Goal: Find specific page/section: Find specific page/section

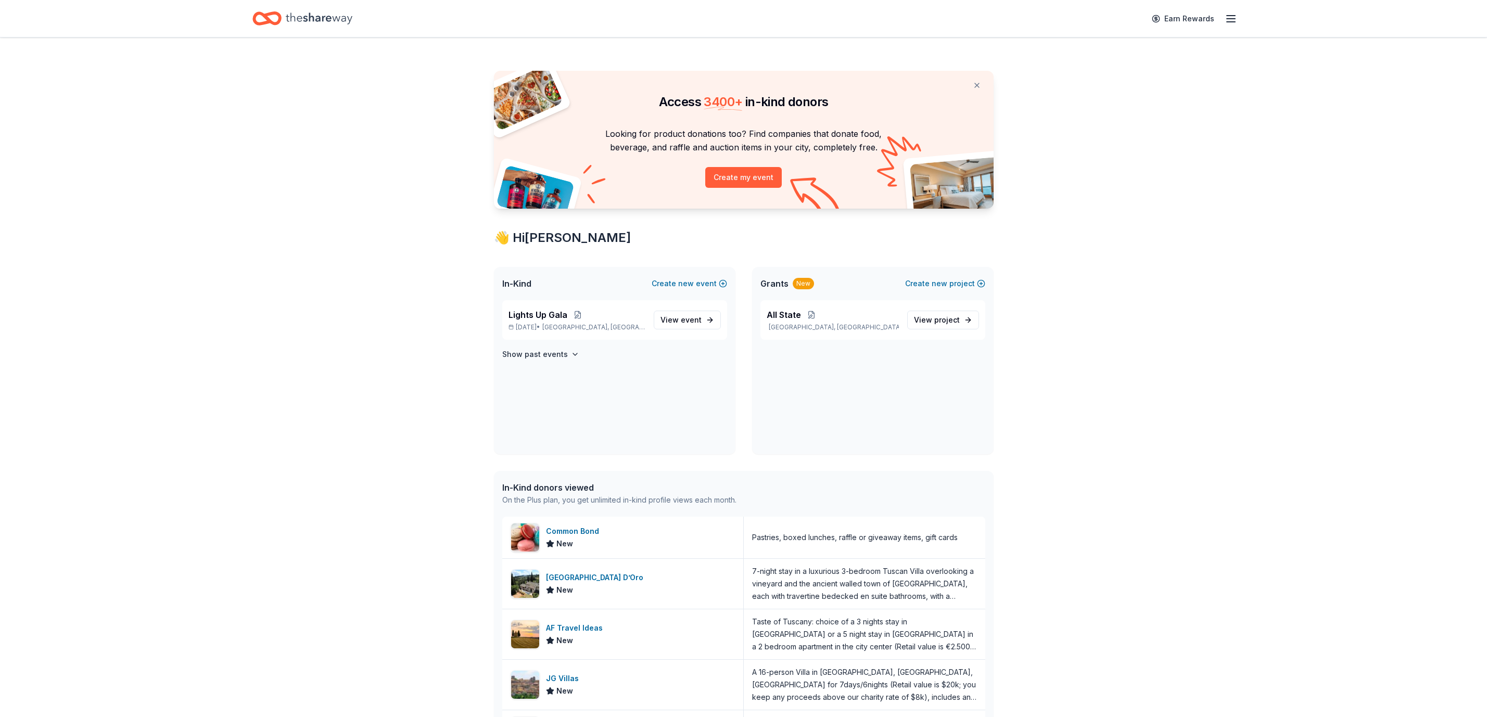
scroll to position [260, 0]
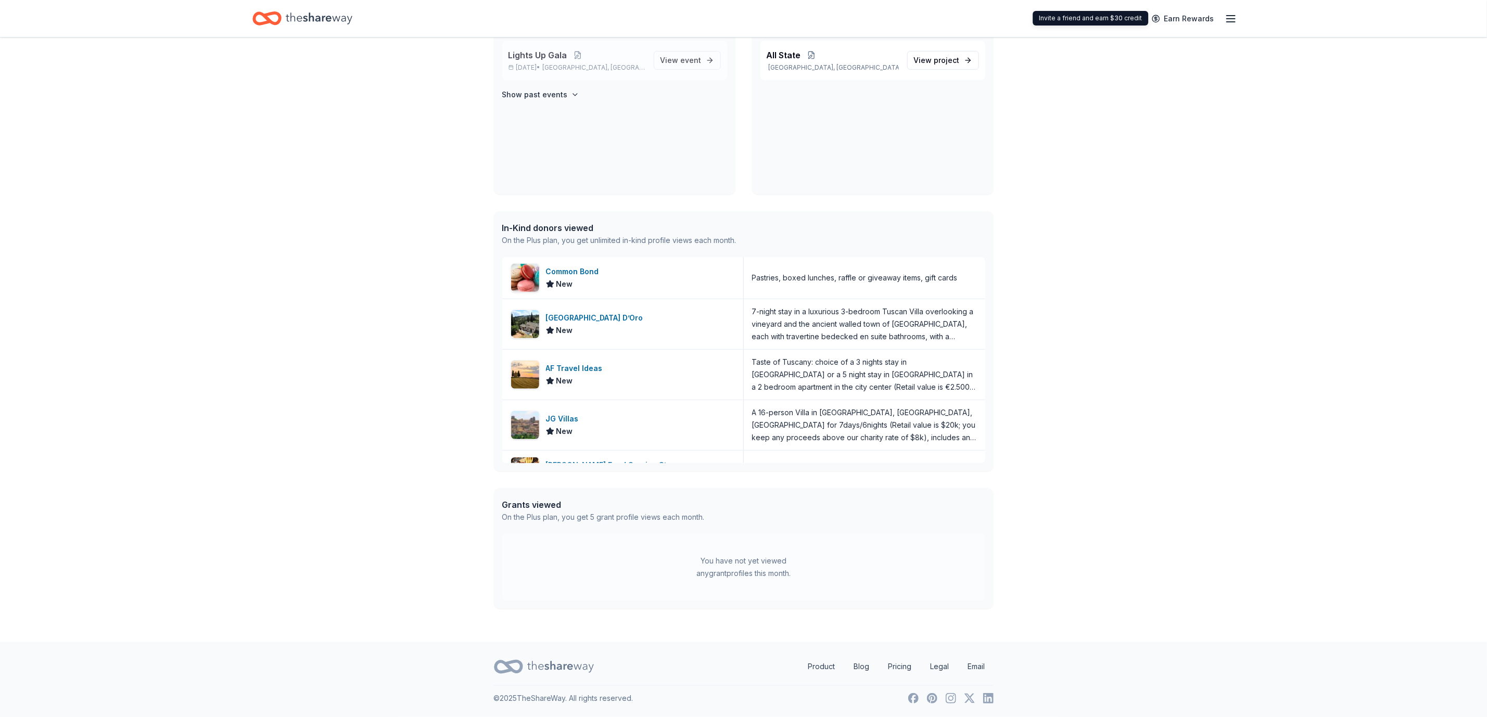
click at [573, 67] on span "[GEOGRAPHIC_DATA], [GEOGRAPHIC_DATA]" at bounding box center [593, 67] width 103 height 8
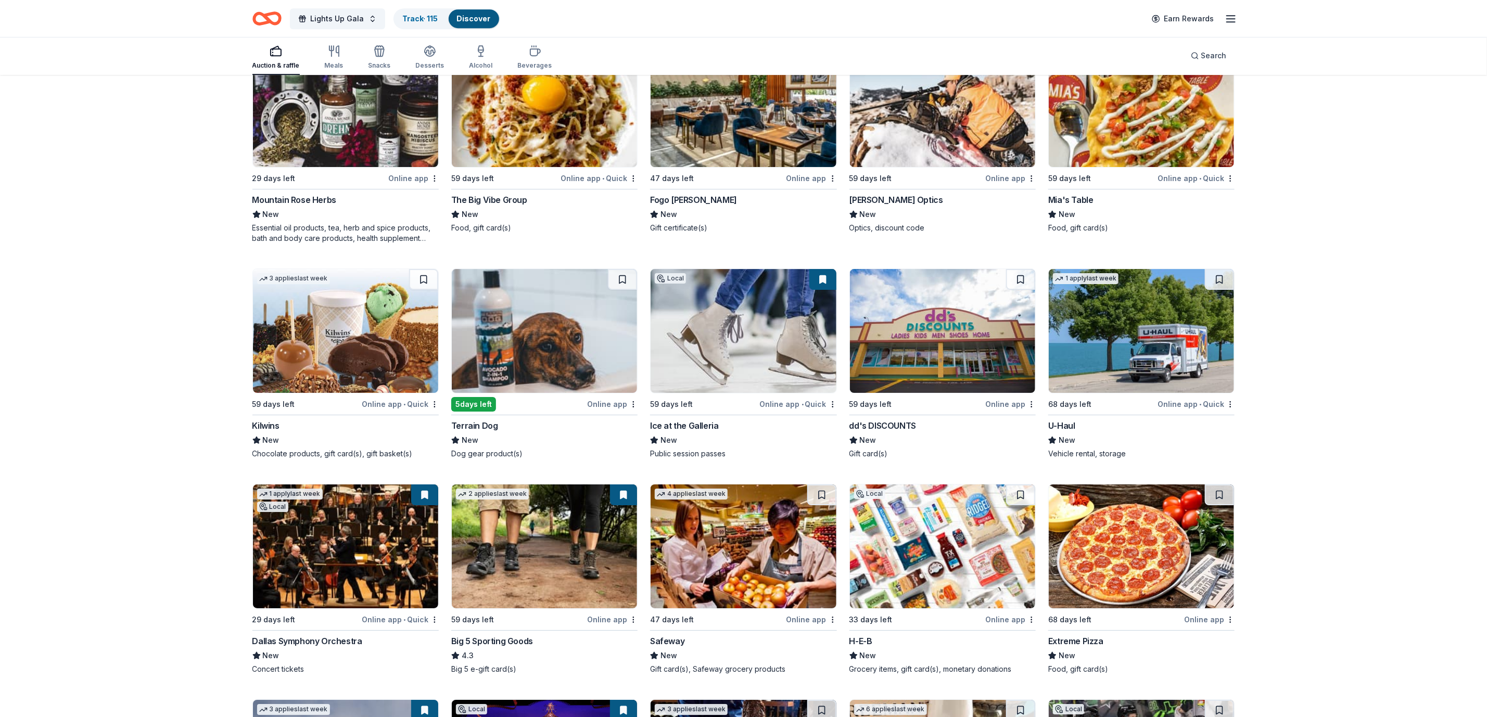
scroll to position [5758, 0]
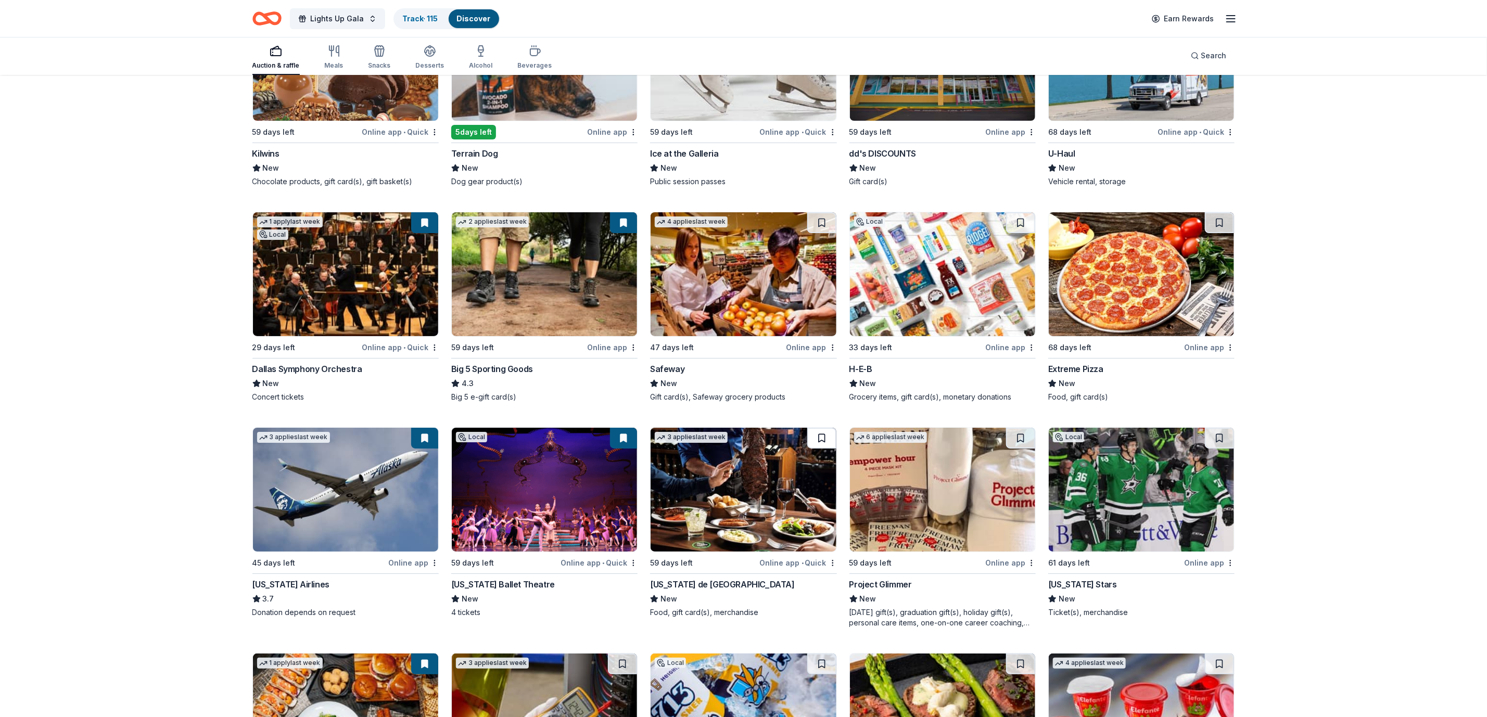
click at [824, 444] on button at bounding box center [821, 438] width 29 height 21
click at [1223, 442] on button at bounding box center [1219, 438] width 29 height 21
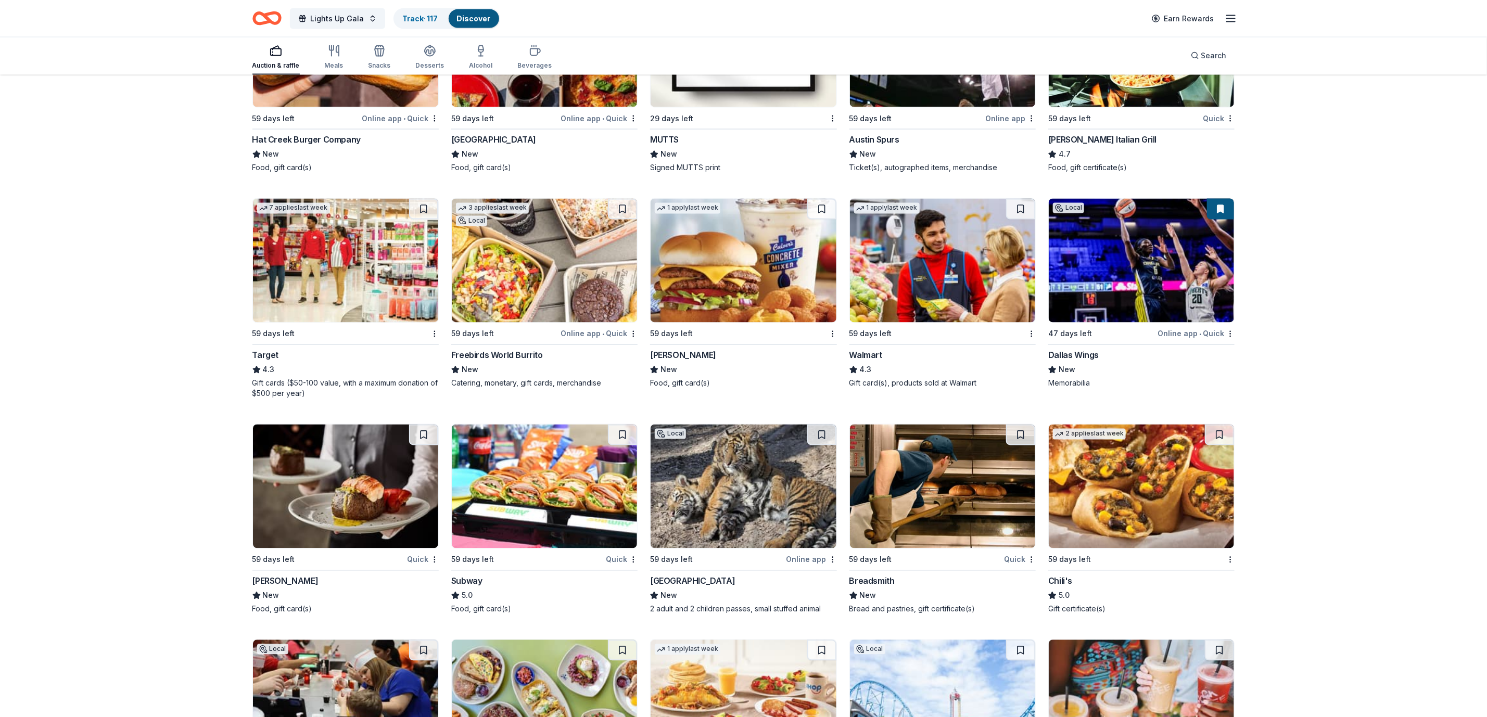
scroll to position [7152, 0]
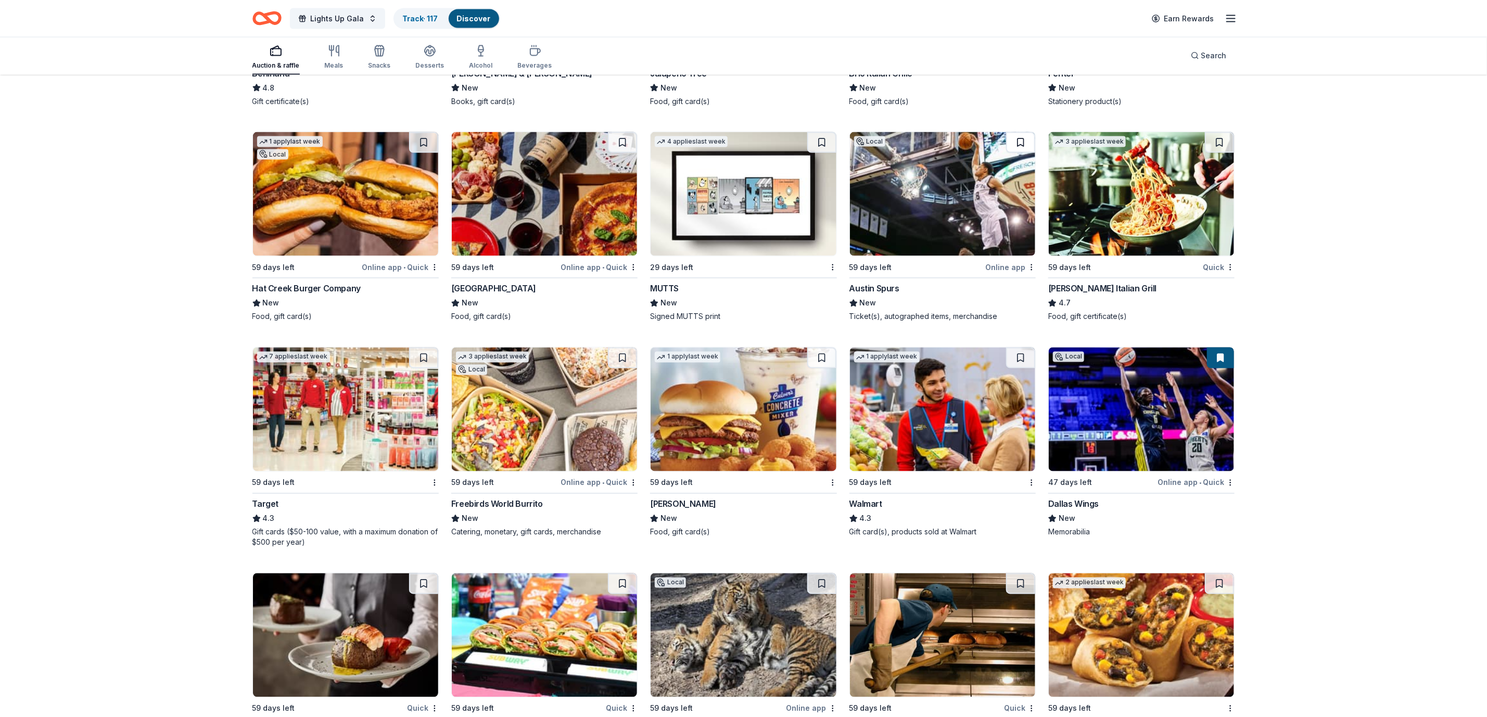
click at [1026, 147] on button at bounding box center [1020, 142] width 29 height 21
click at [1018, 147] on button at bounding box center [1021, 142] width 27 height 21
click at [1023, 153] on button at bounding box center [1021, 142] width 27 height 21
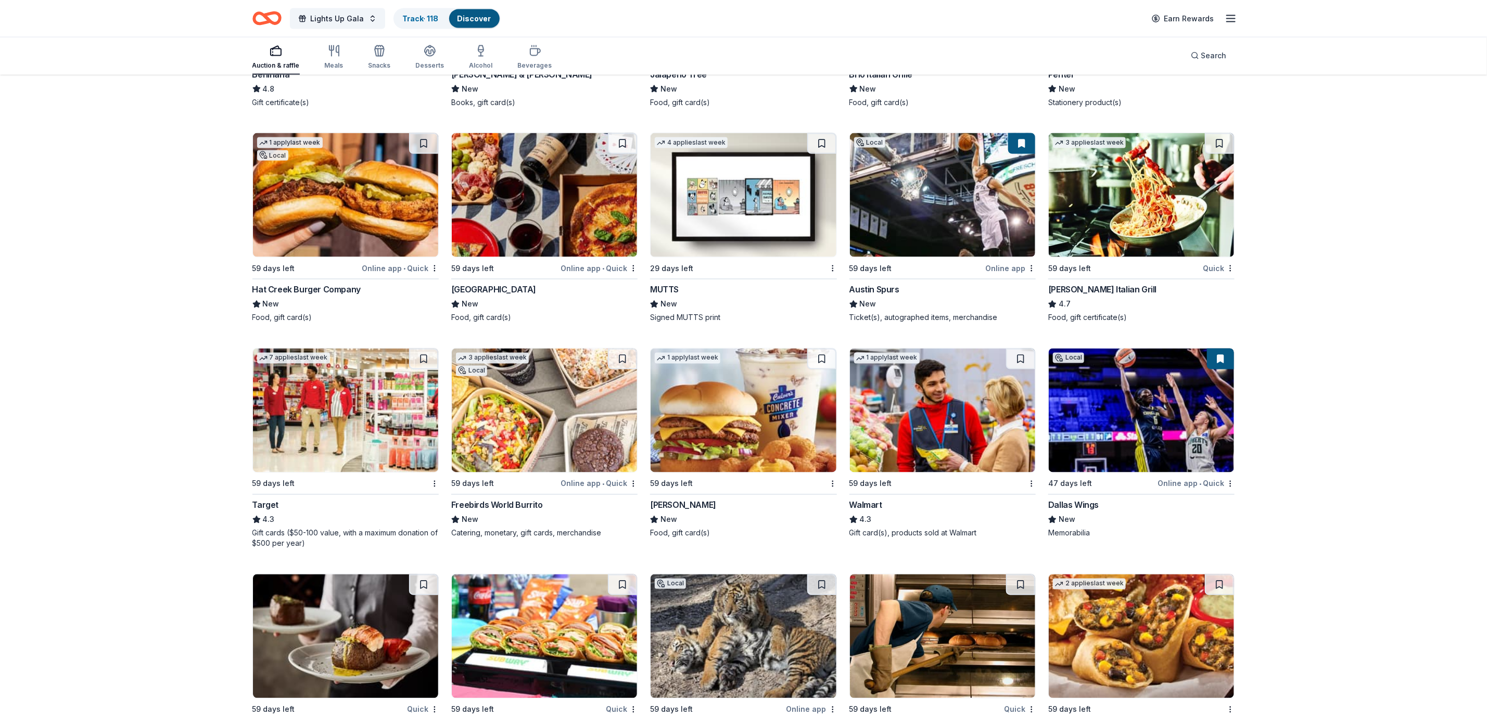
scroll to position [7074, 0]
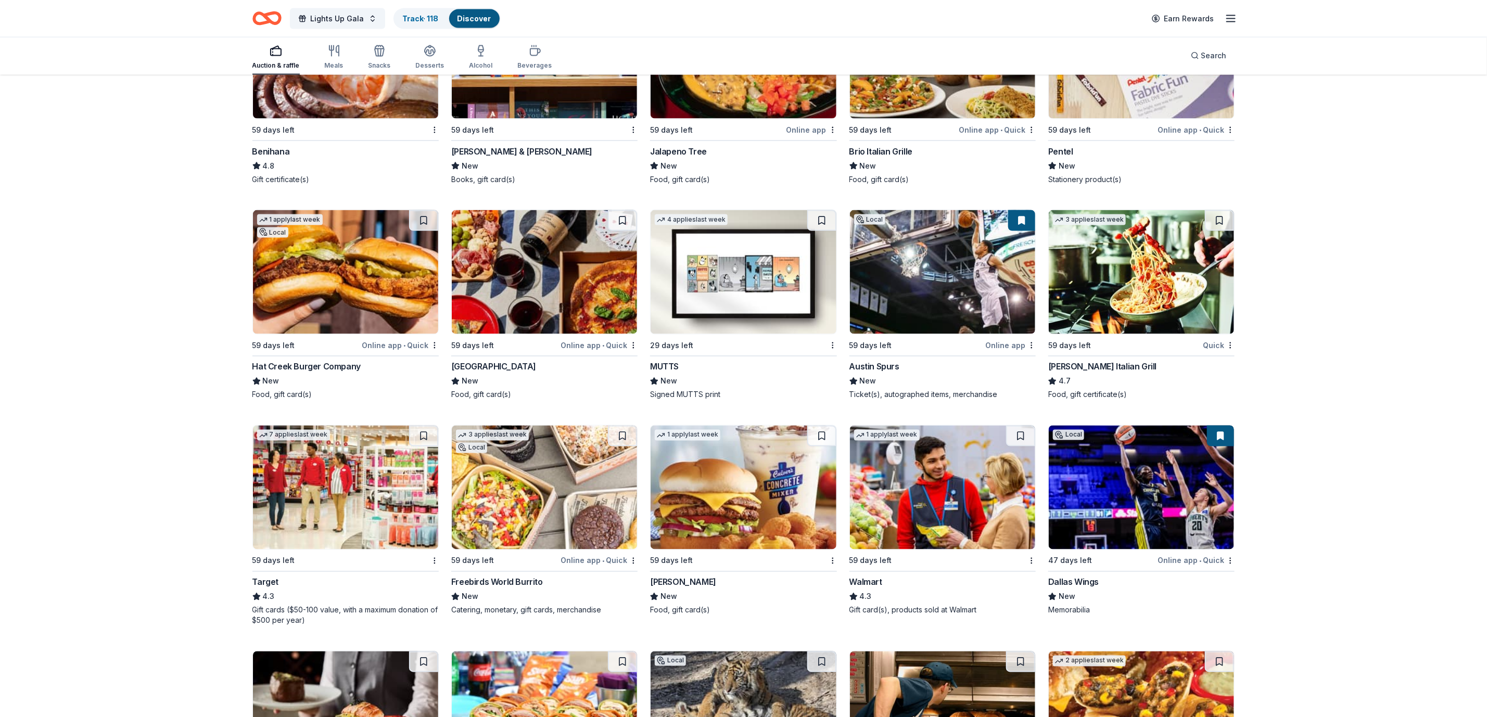
click at [1022, 231] on button at bounding box center [1021, 220] width 27 height 21
click at [1018, 229] on button at bounding box center [1021, 220] width 27 height 21
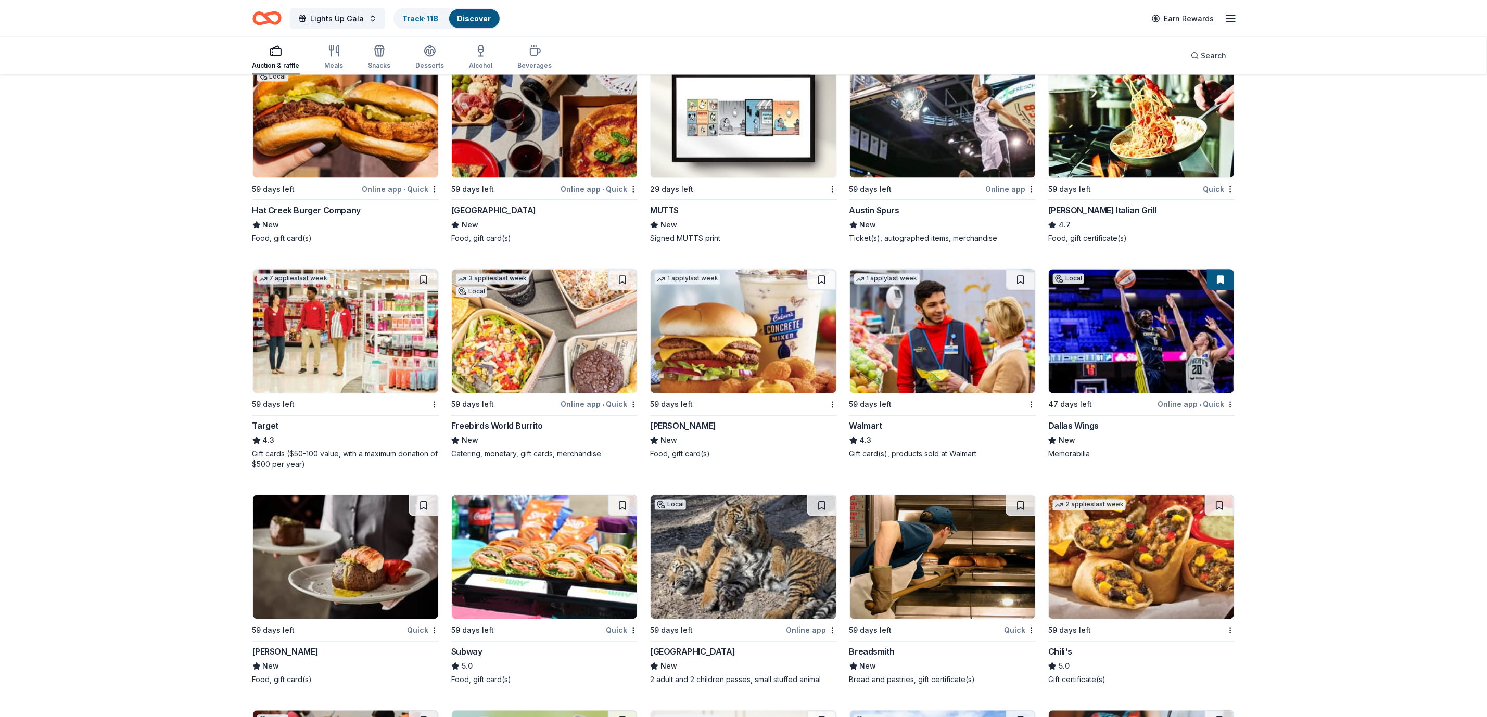
scroll to position [7152, 0]
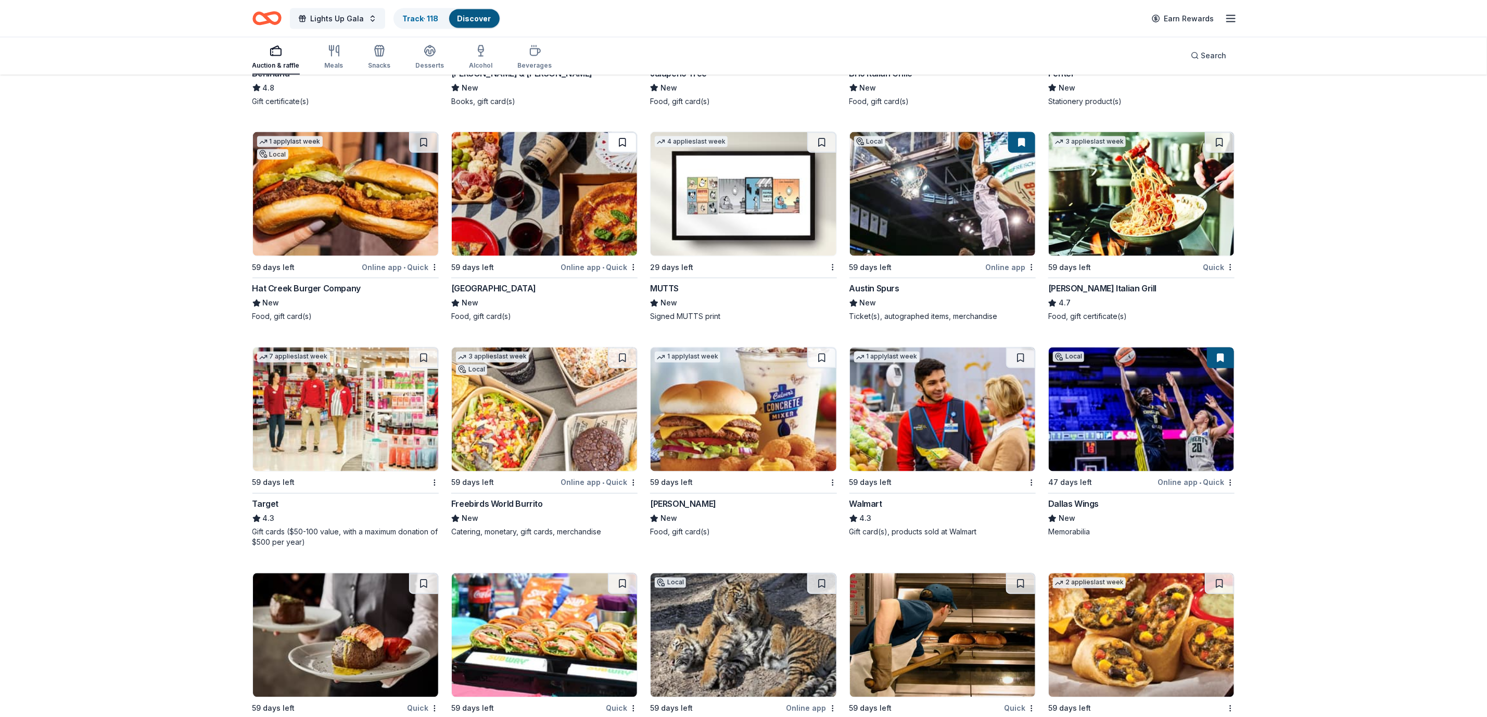
click at [628, 141] on button at bounding box center [622, 142] width 29 height 21
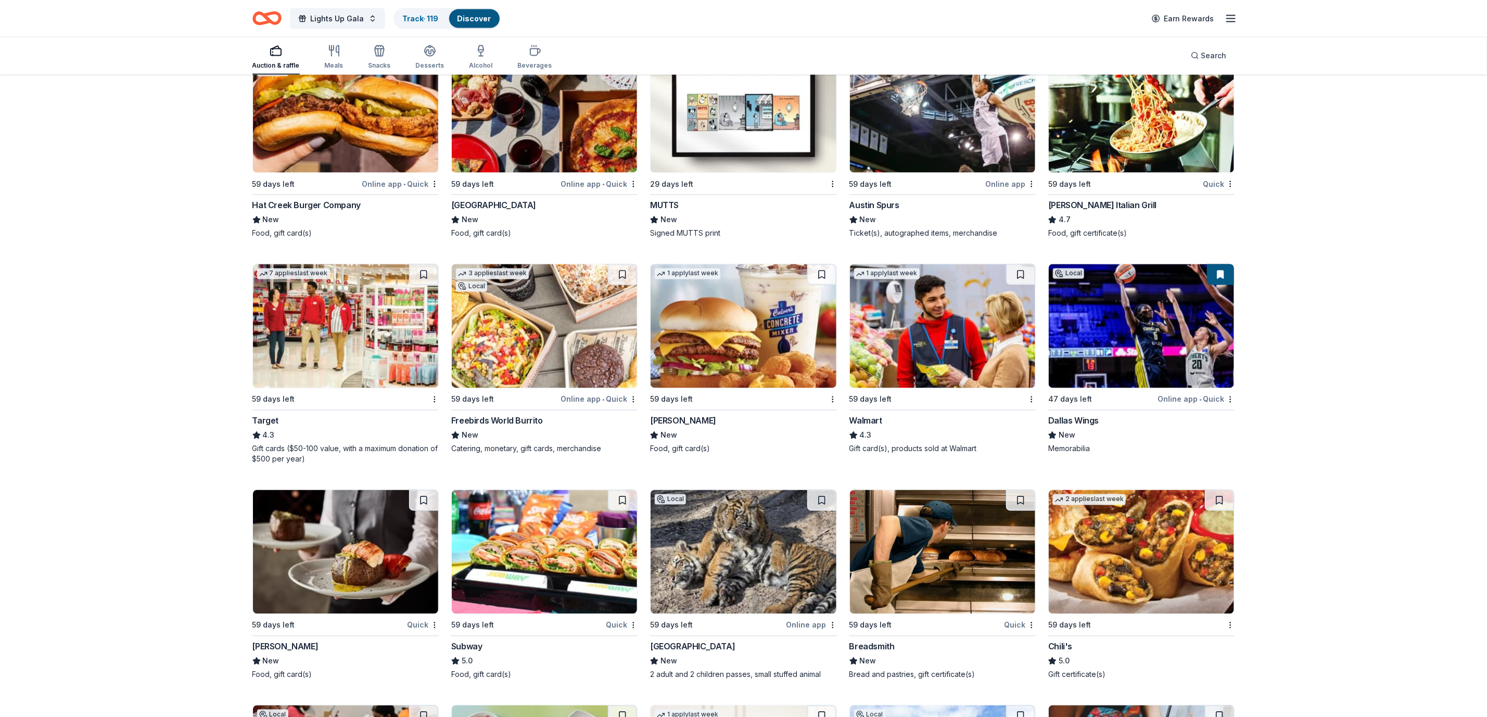
scroll to position [7308, 0]
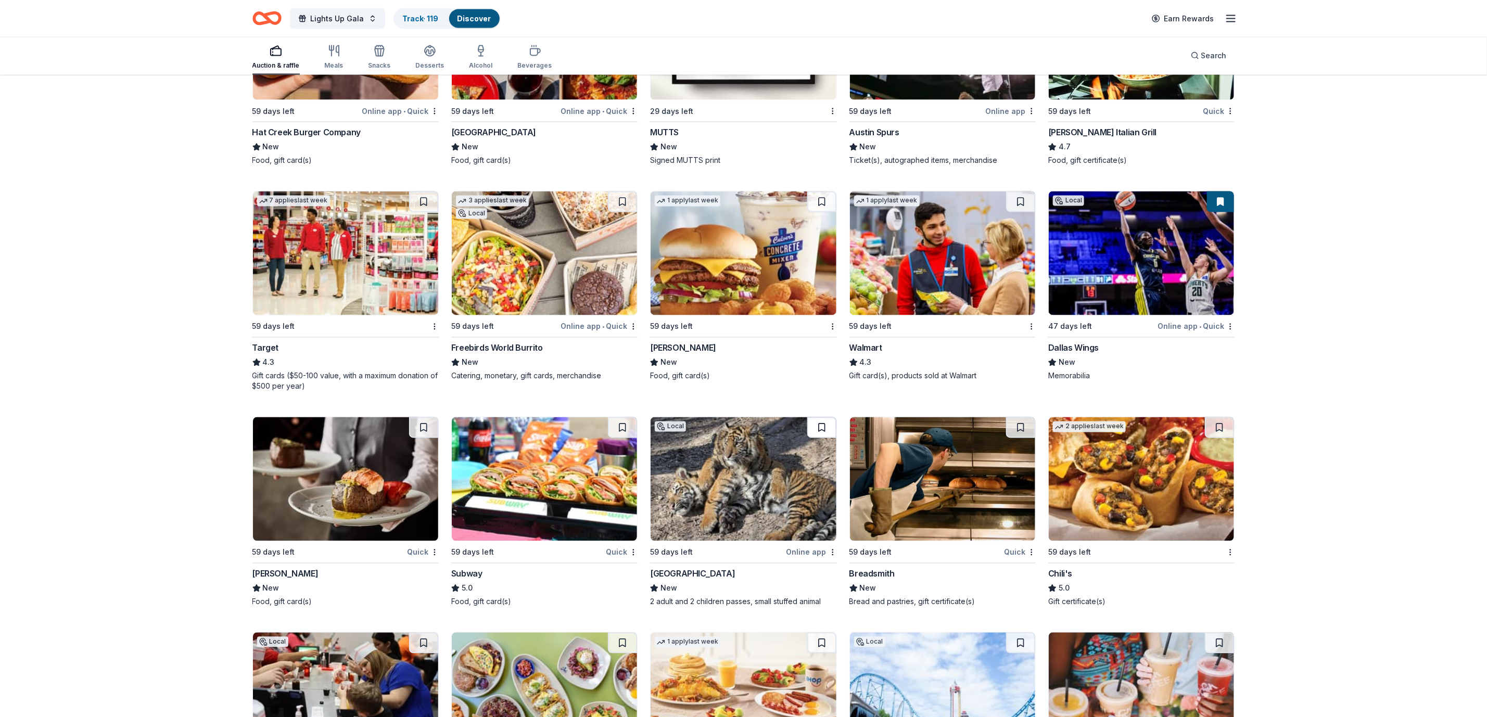
click at [821, 437] on button at bounding box center [821, 427] width 29 height 21
click at [424, 434] on button at bounding box center [423, 427] width 29 height 21
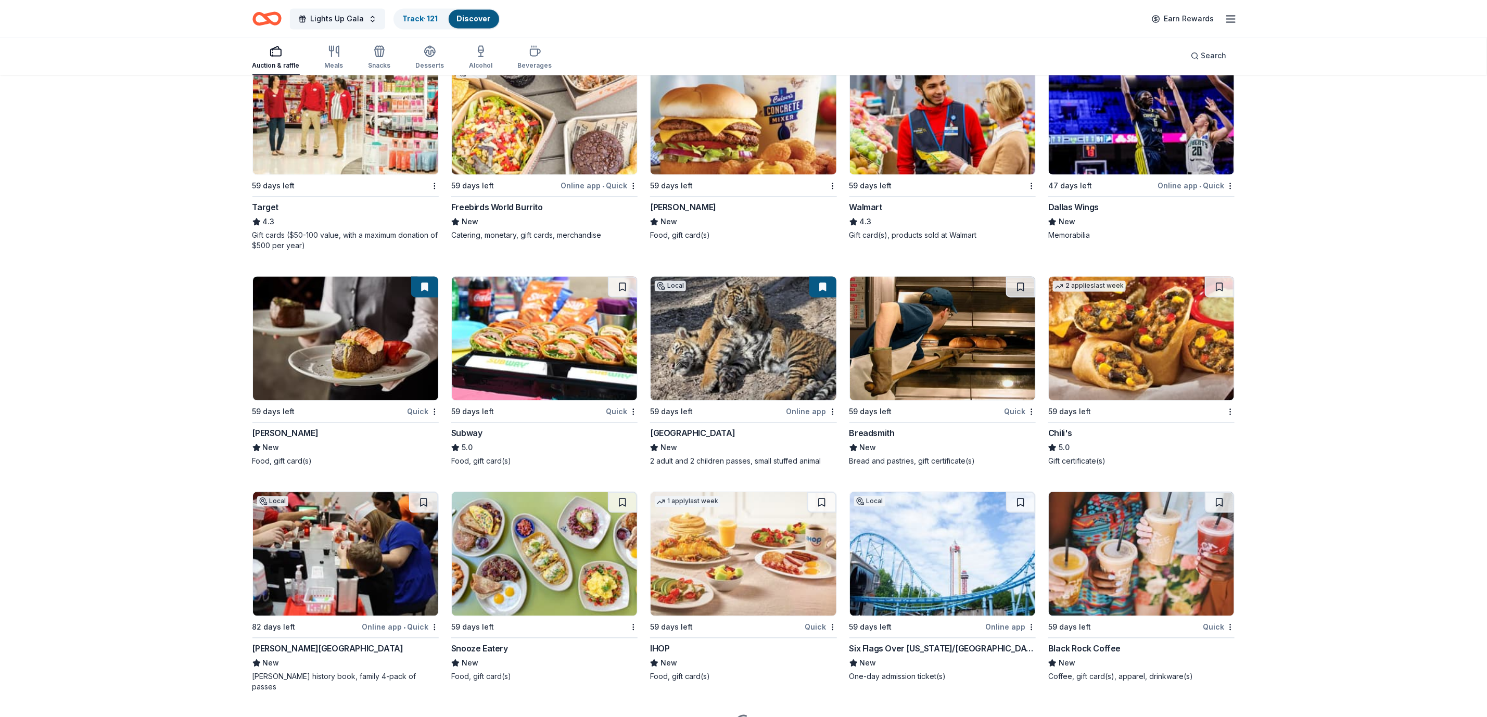
scroll to position [7505, 0]
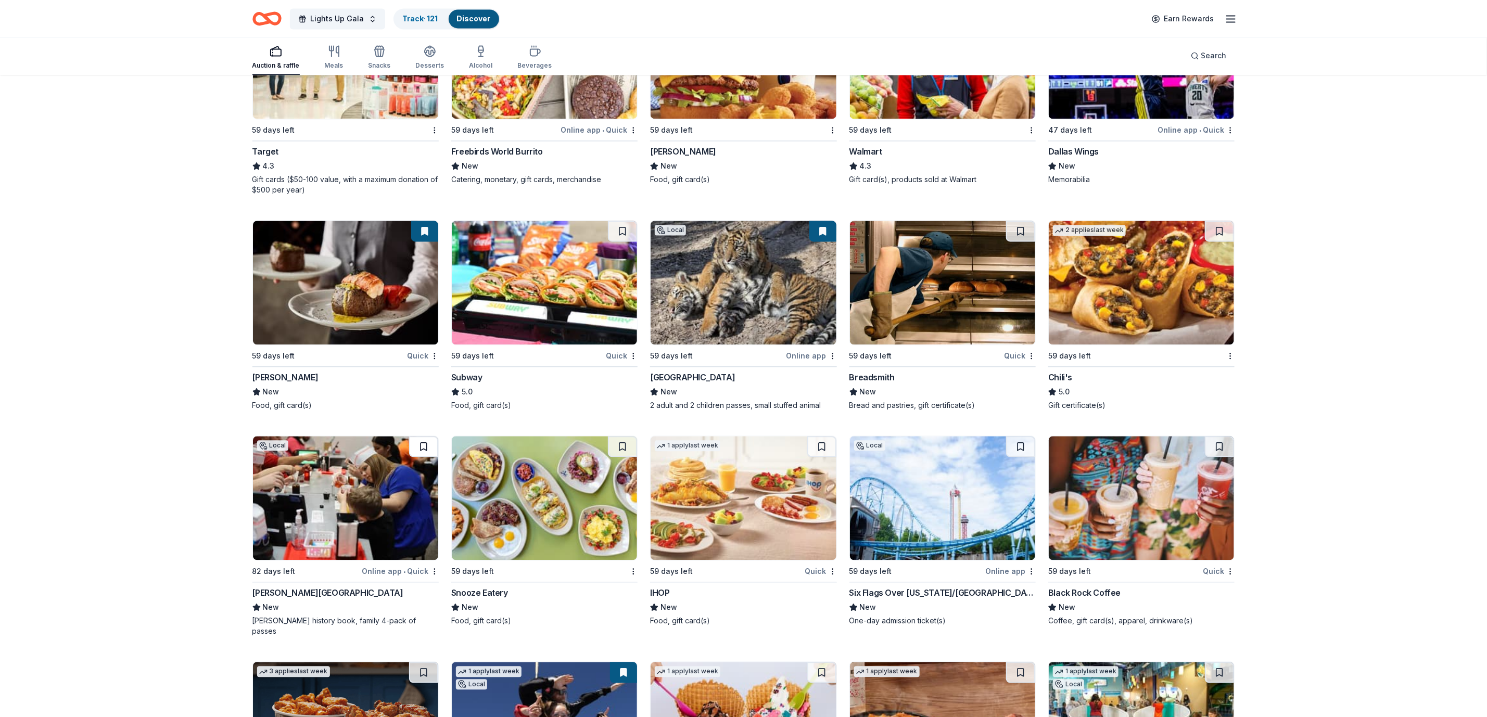
click at [423, 452] on button at bounding box center [423, 446] width 29 height 21
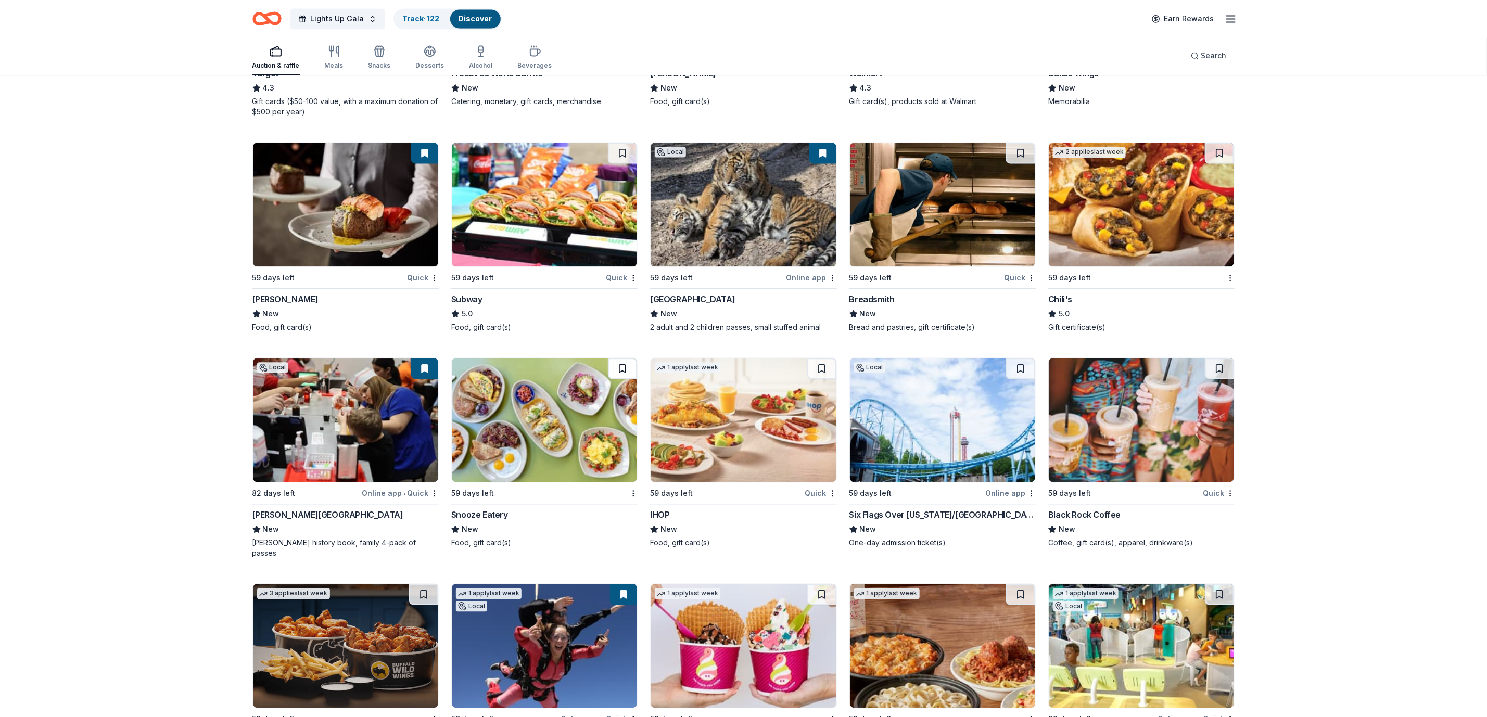
click at [617, 372] on button at bounding box center [622, 368] width 29 height 21
click at [1219, 377] on button at bounding box center [1219, 368] width 29 height 21
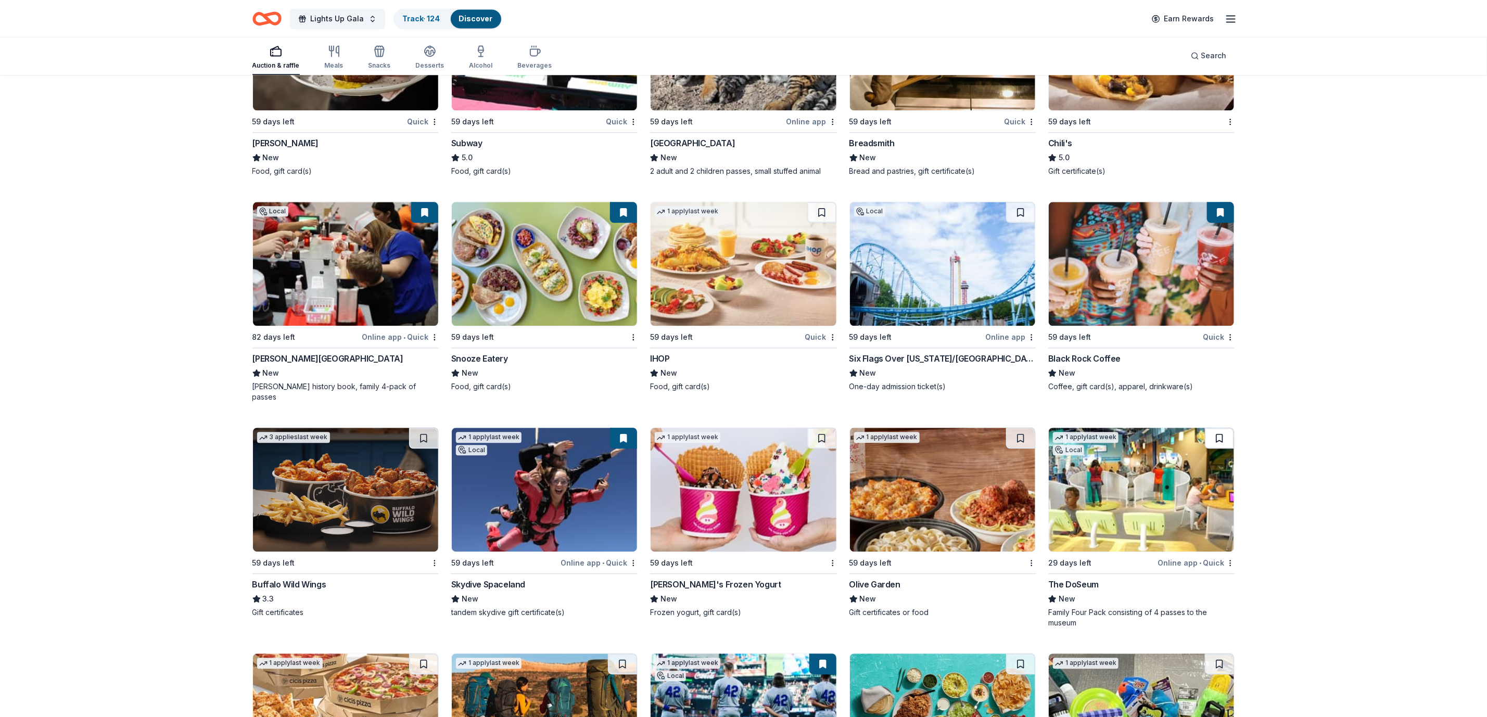
click at [1221, 436] on button at bounding box center [1219, 438] width 29 height 21
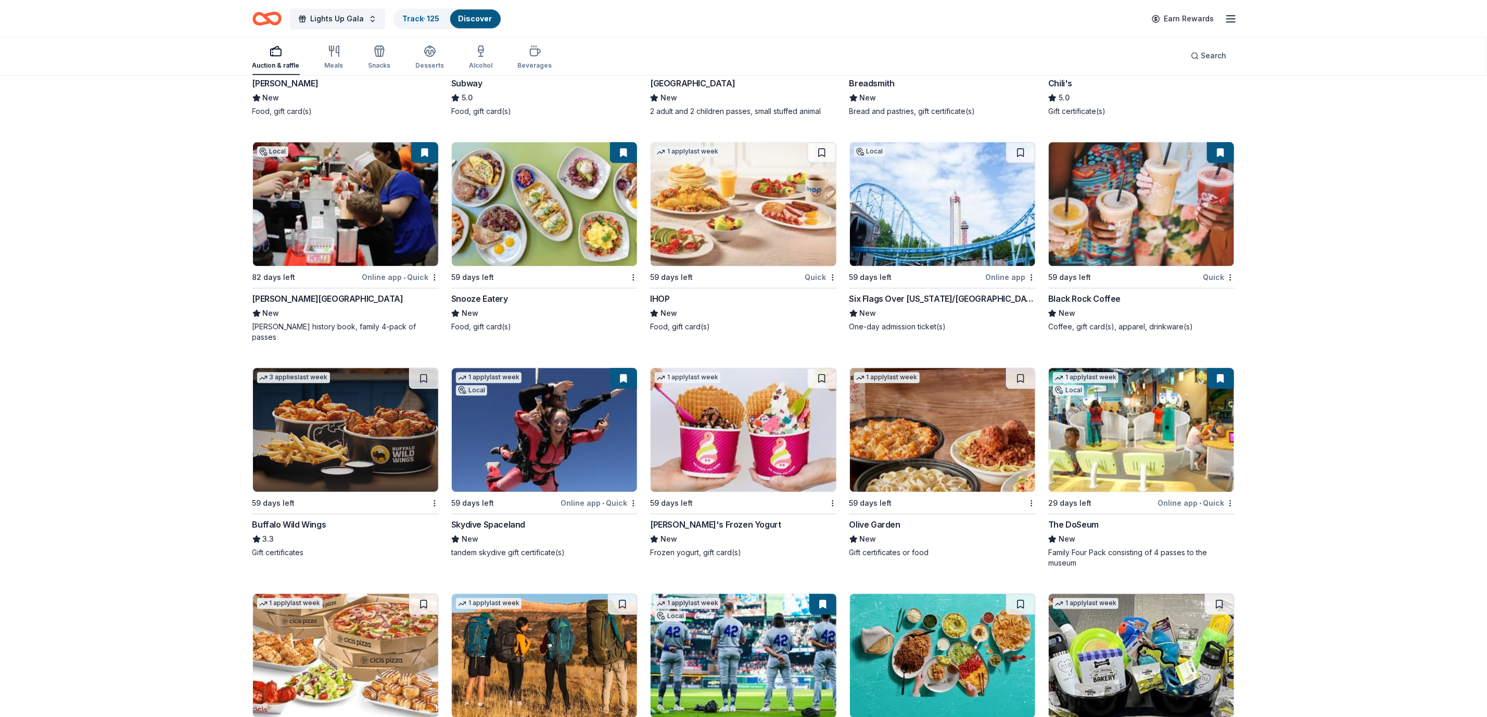
scroll to position [7946, 0]
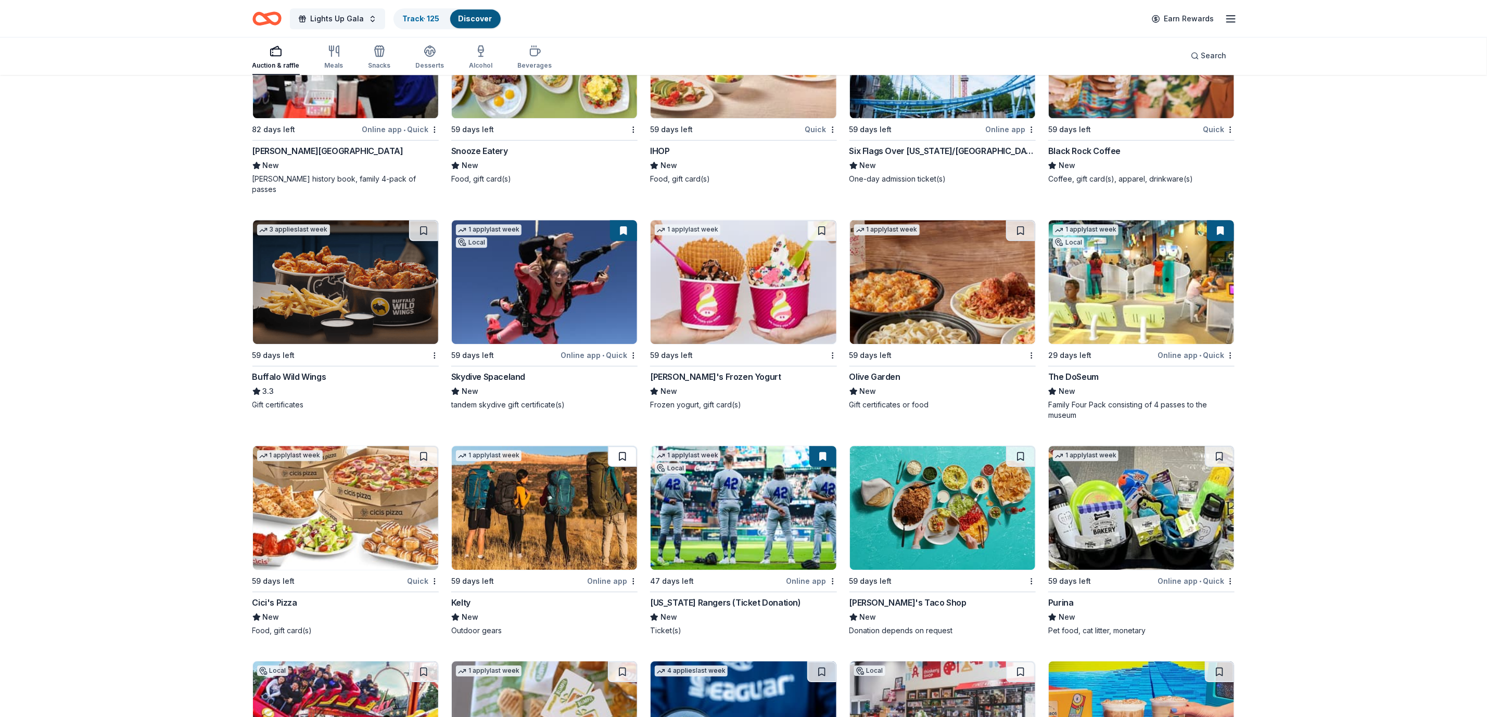
click at [627, 452] on button at bounding box center [622, 456] width 29 height 21
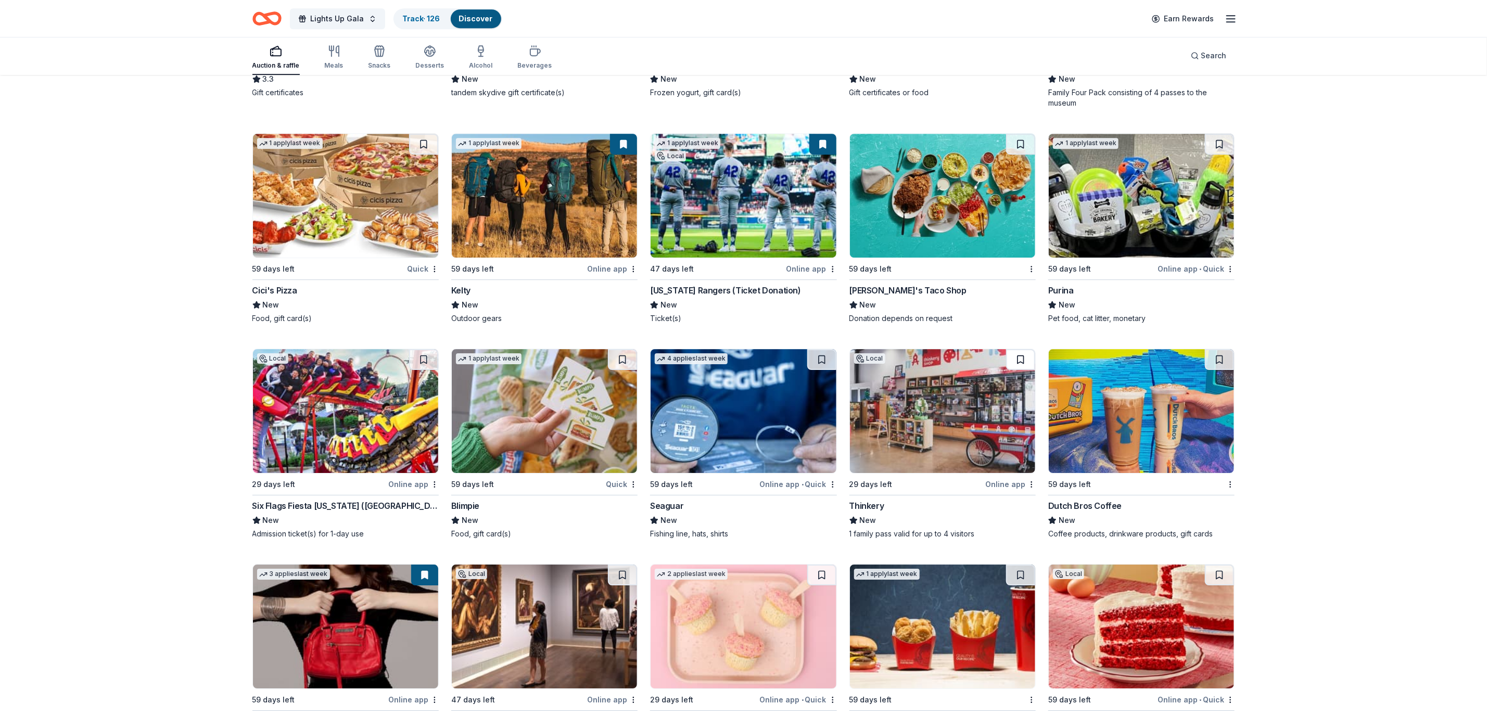
click at [1026, 353] on button at bounding box center [1020, 359] width 29 height 21
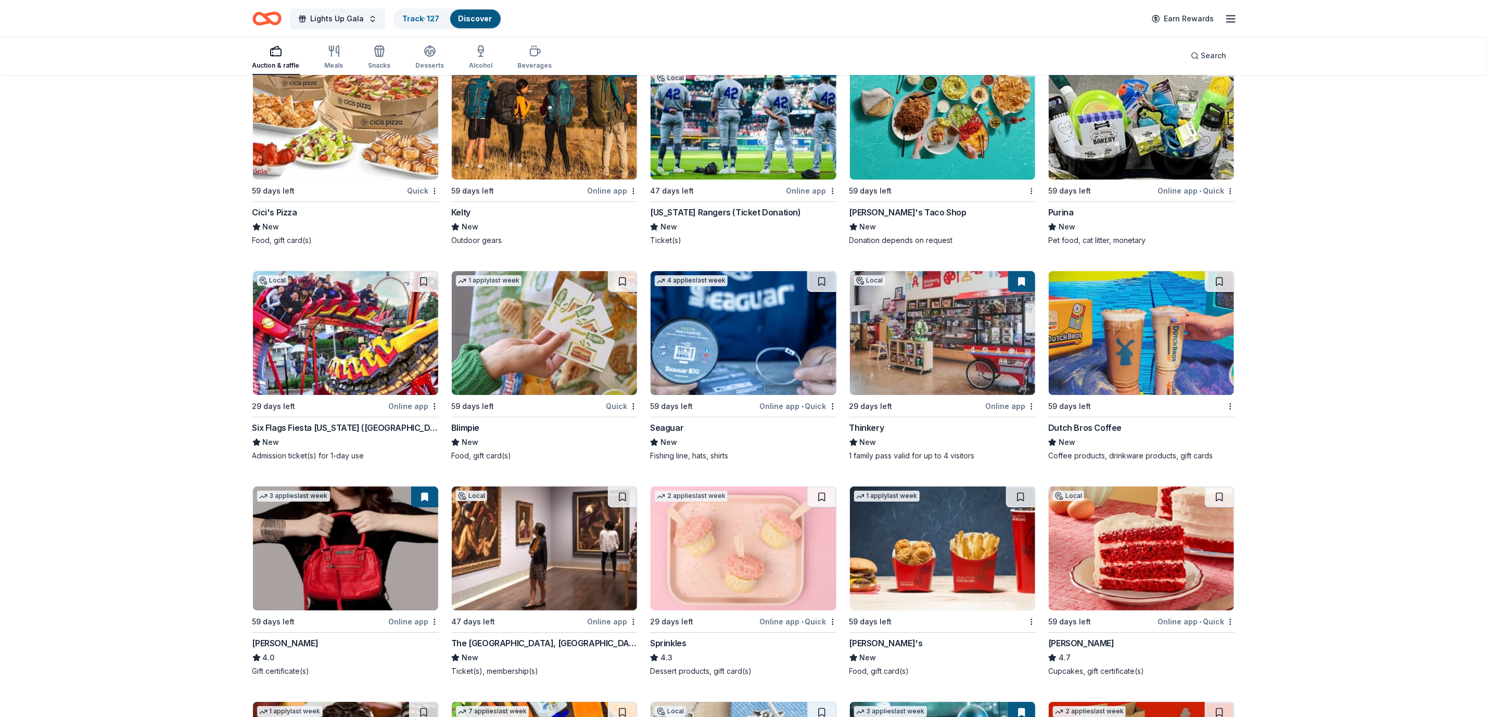
scroll to position [8415, 0]
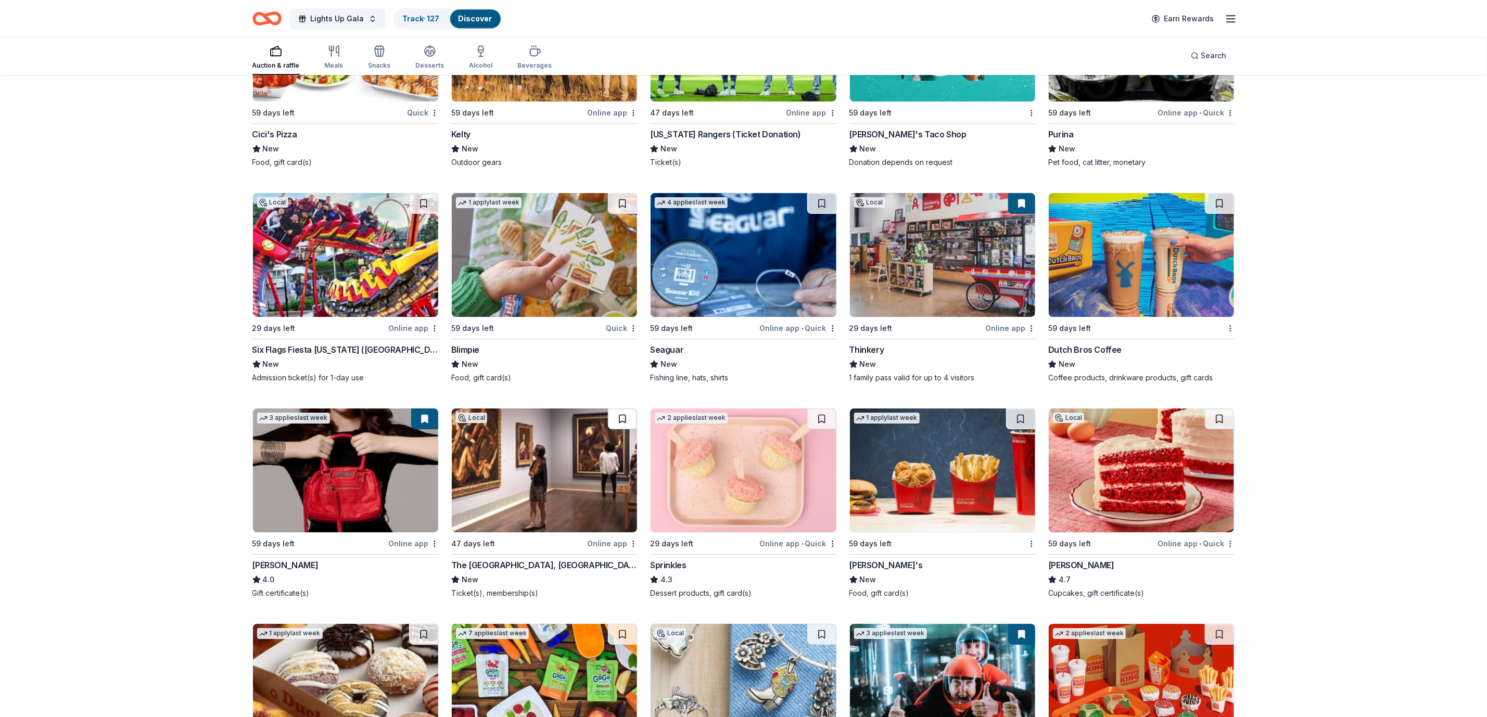
click at [634, 414] on button at bounding box center [622, 419] width 29 height 21
click at [813, 420] on button at bounding box center [821, 419] width 29 height 21
click at [1216, 417] on button at bounding box center [1219, 419] width 29 height 21
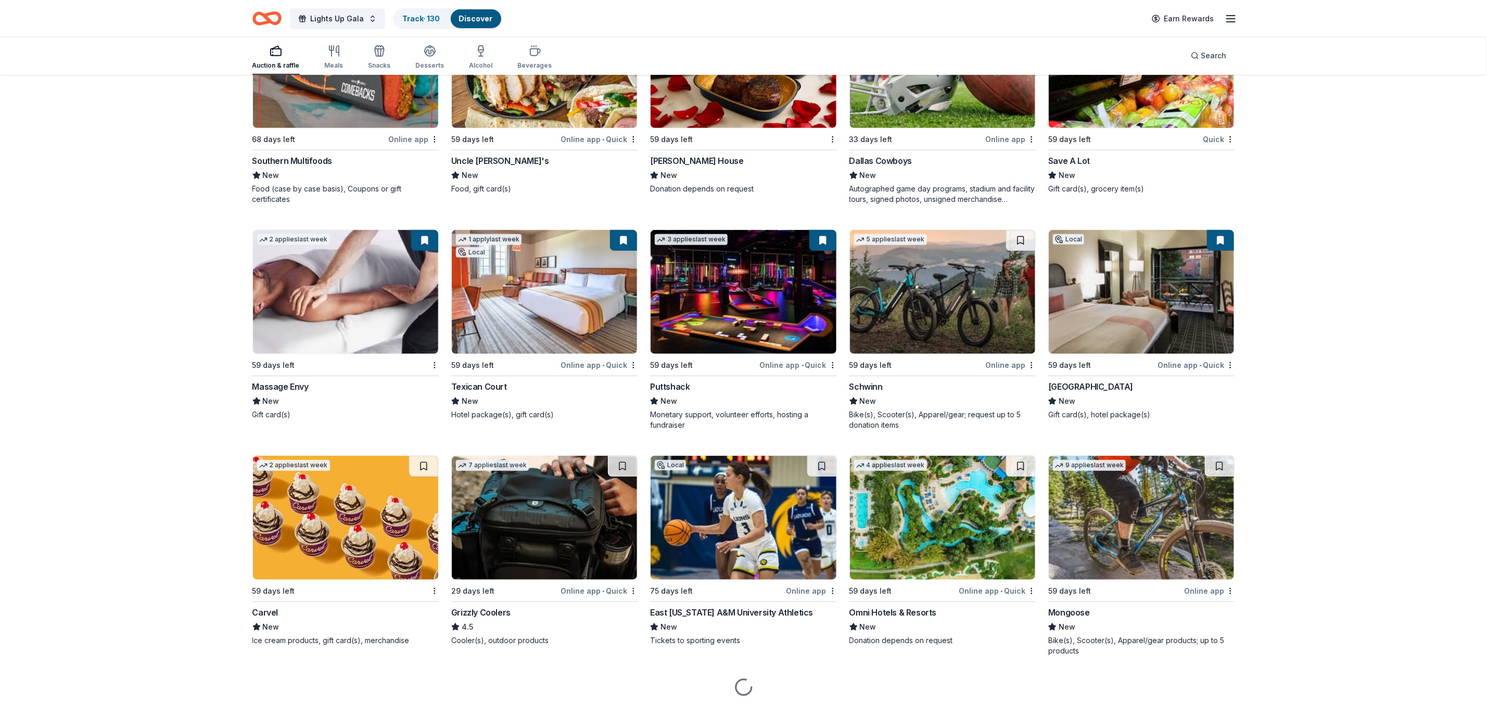
scroll to position [9272, 0]
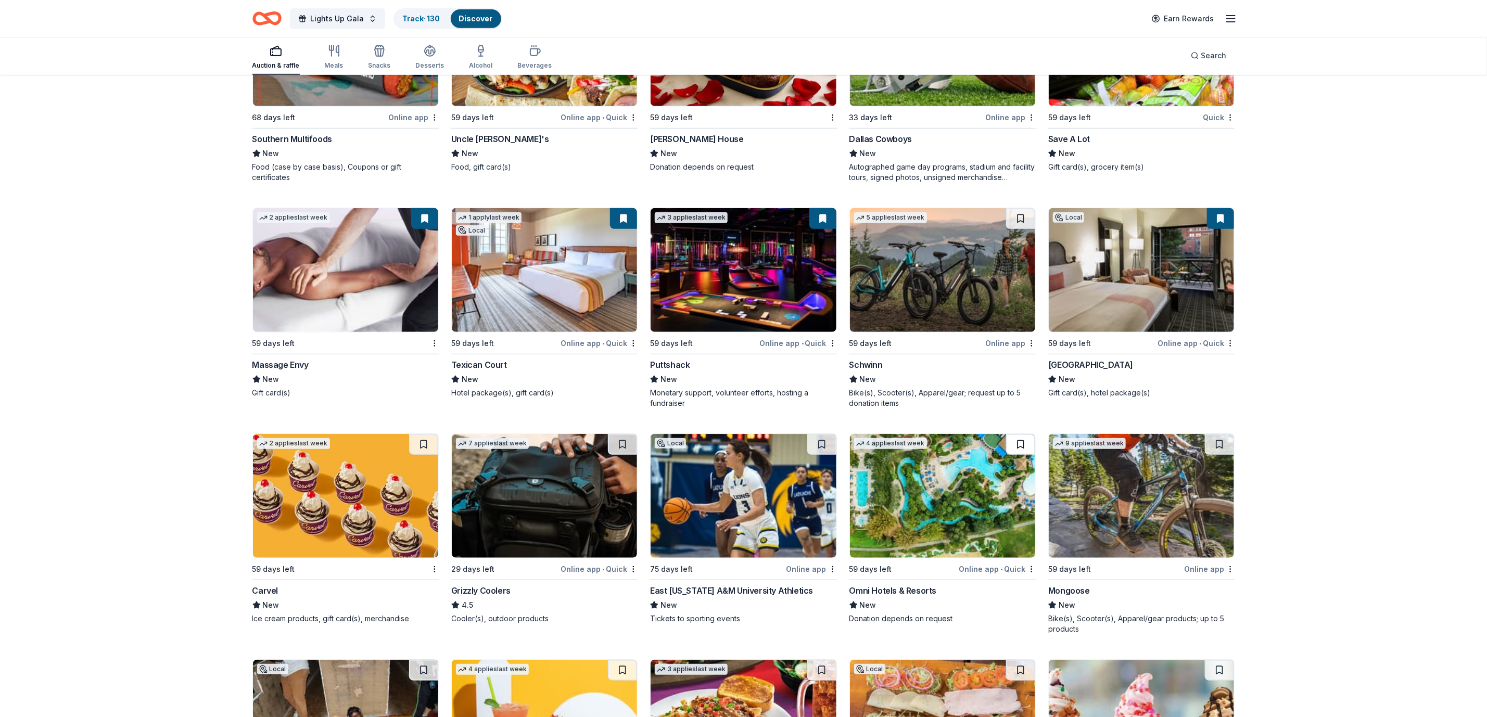
click at [1028, 443] on button at bounding box center [1020, 444] width 29 height 21
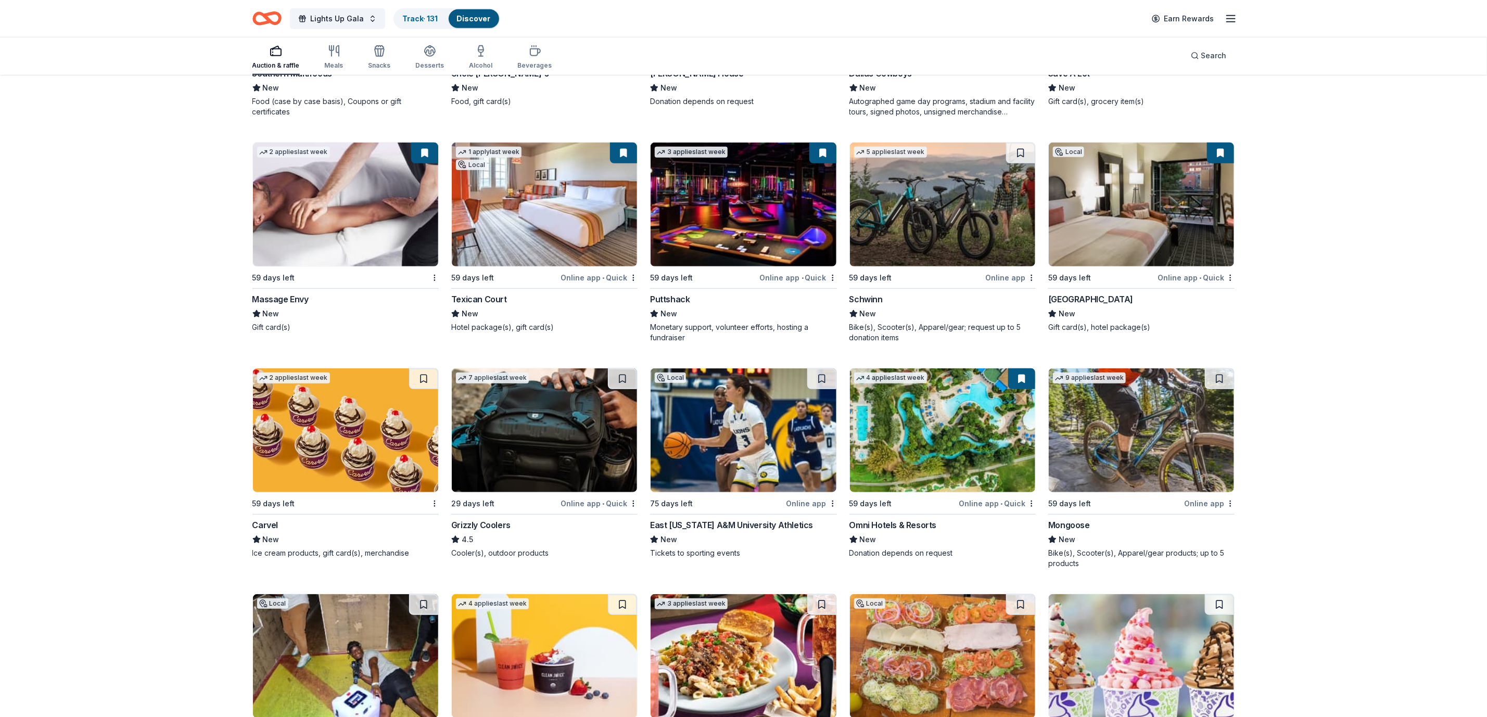
scroll to position [9506, 0]
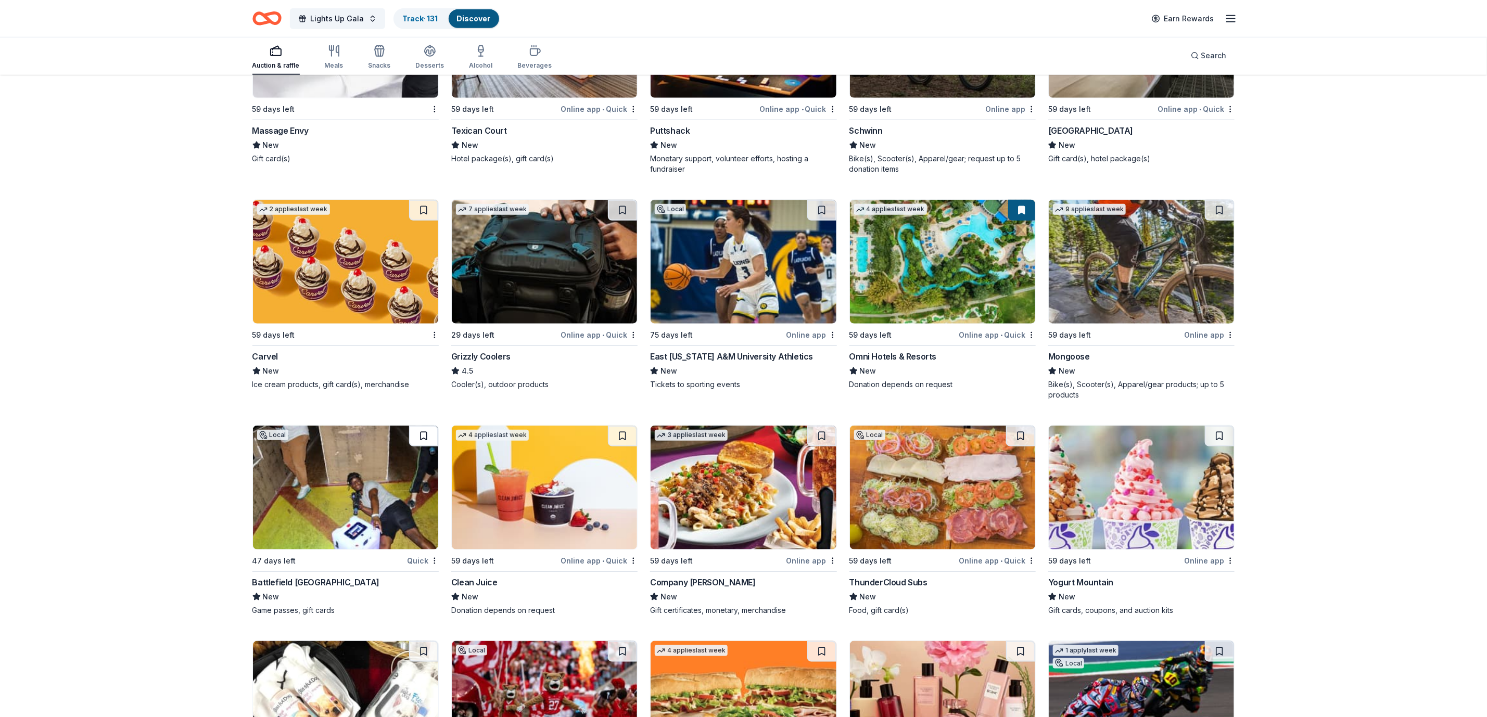
click at [415, 437] on button at bounding box center [423, 436] width 29 height 21
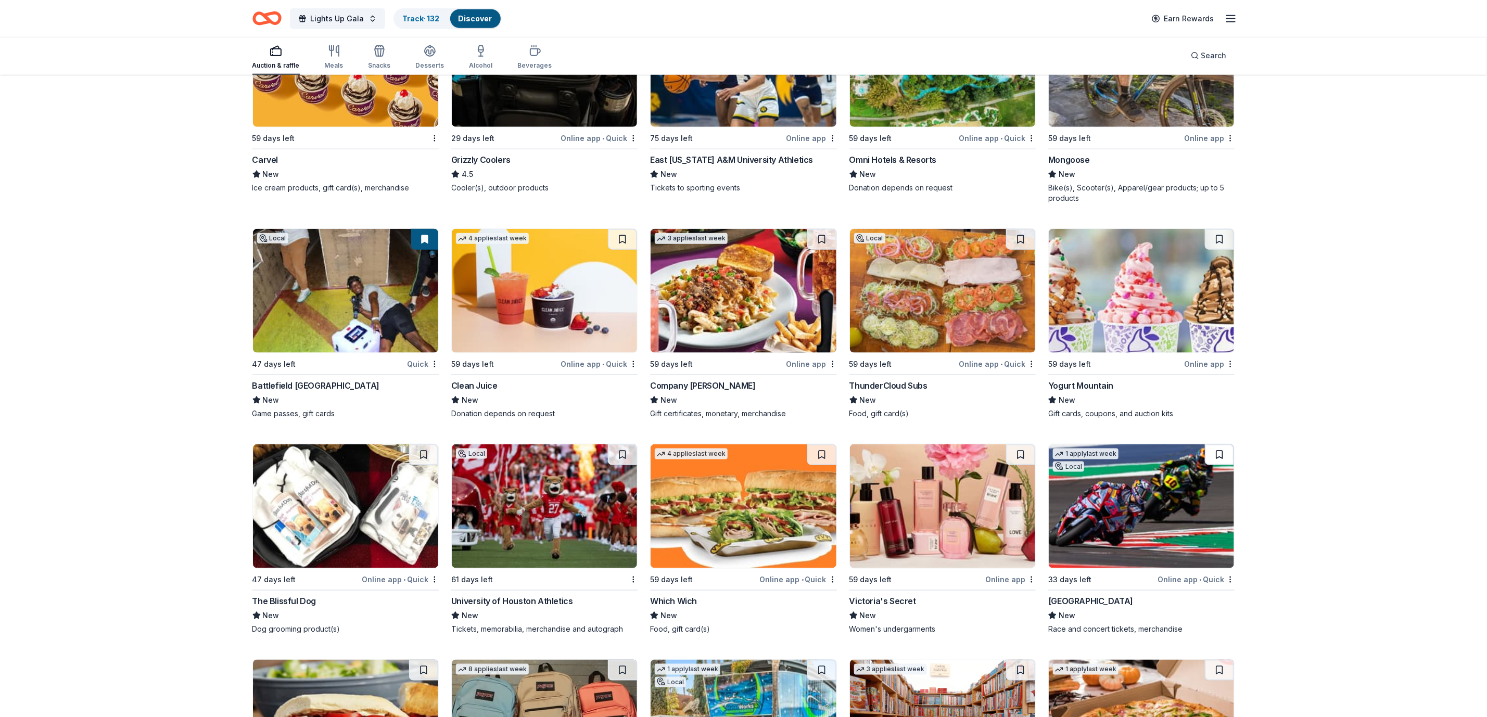
click at [1223, 458] on button at bounding box center [1219, 454] width 29 height 21
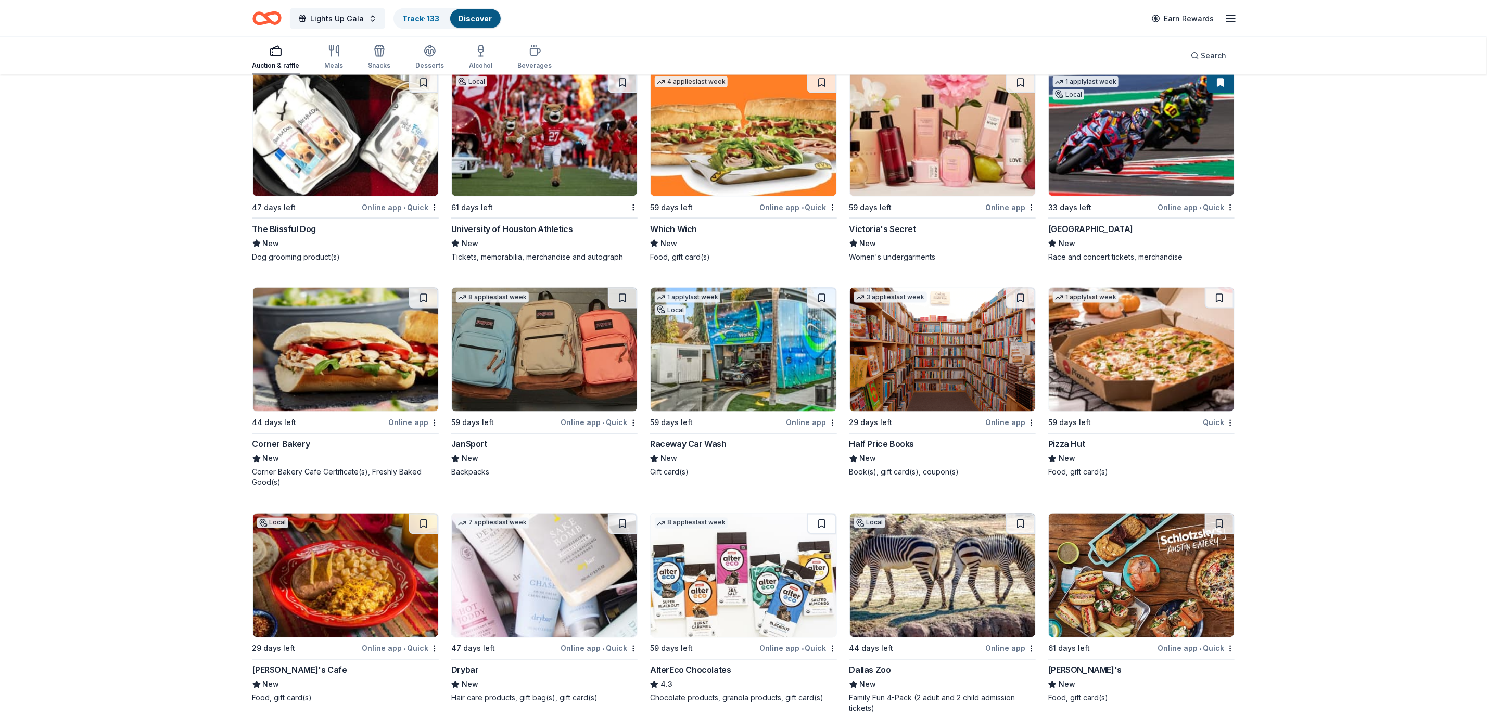
scroll to position [10155, 0]
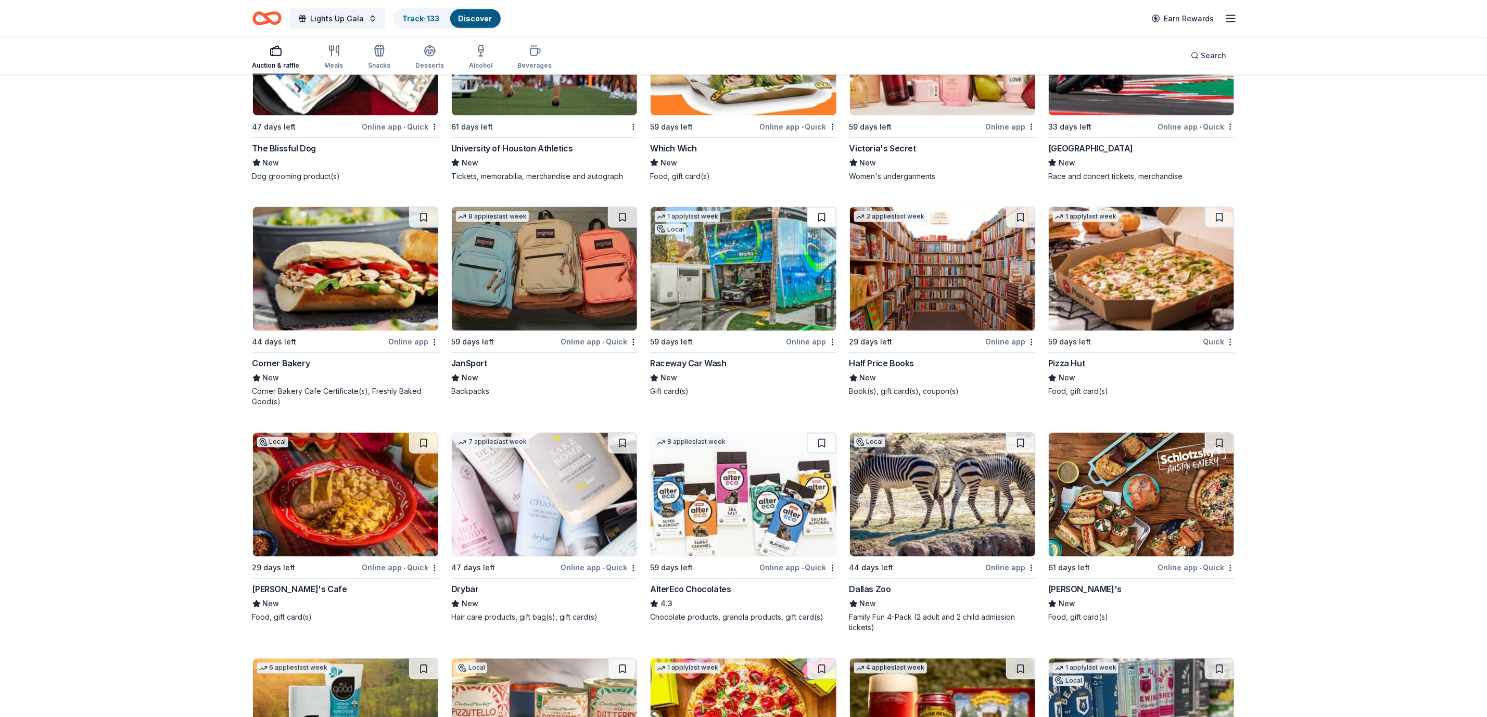
click at [823, 220] on button at bounding box center [821, 217] width 29 height 21
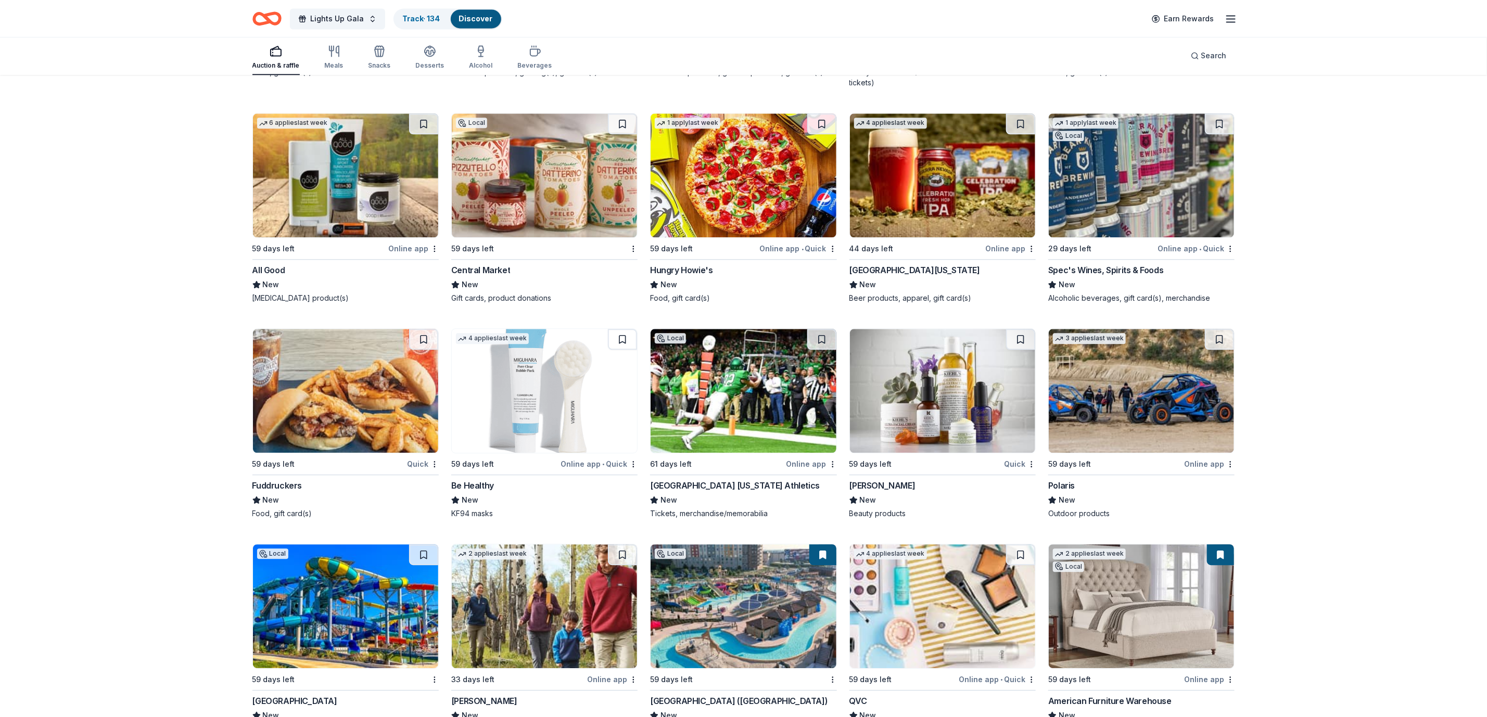
scroll to position [10702, 0]
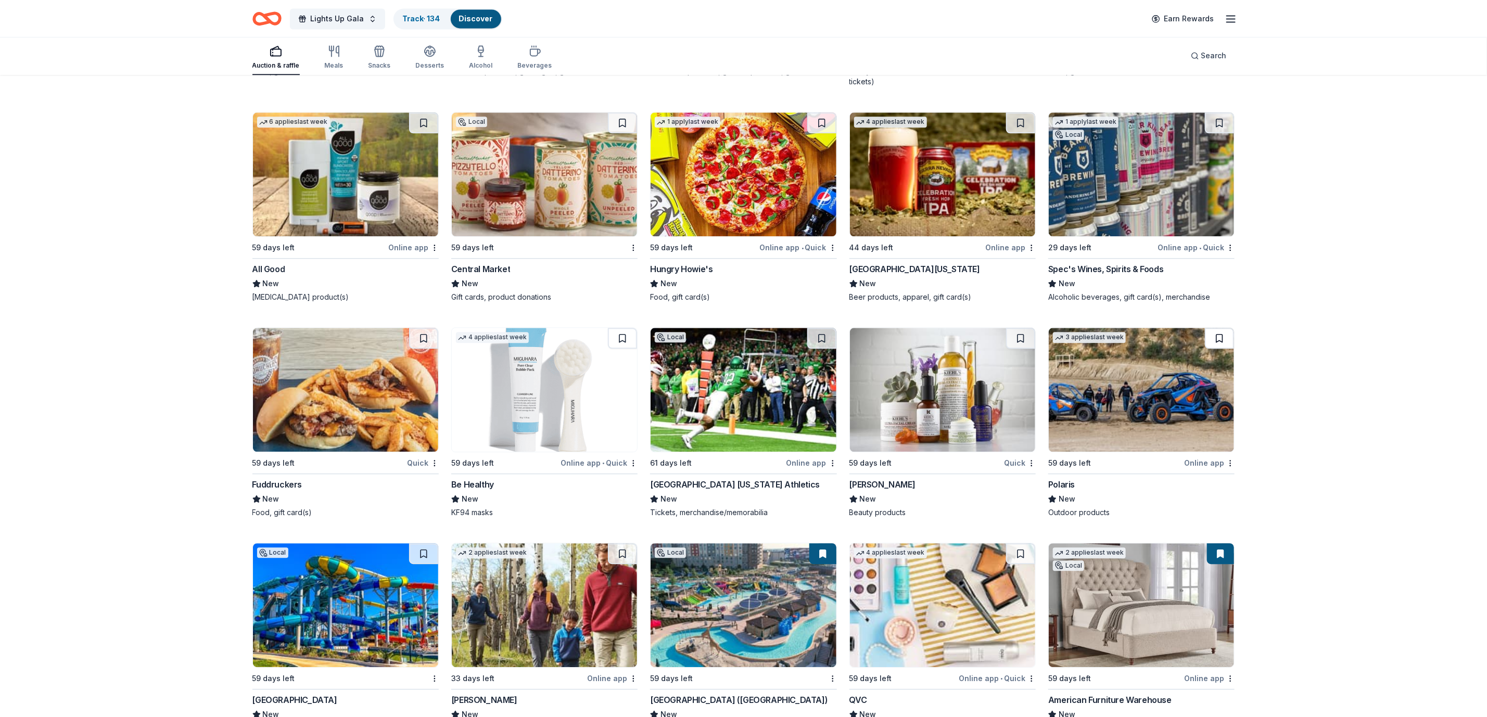
click at [1205, 339] on button at bounding box center [1219, 338] width 29 height 21
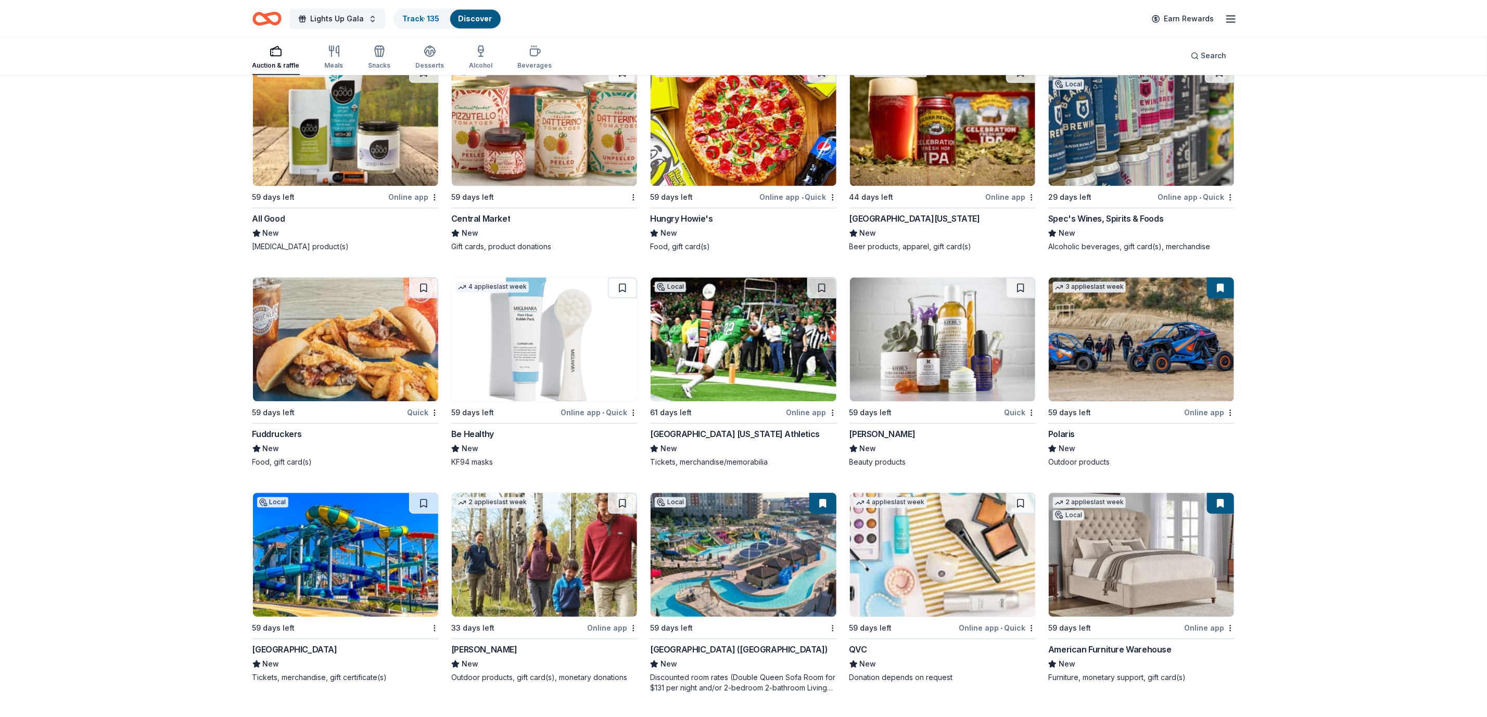
scroll to position [10780, 0]
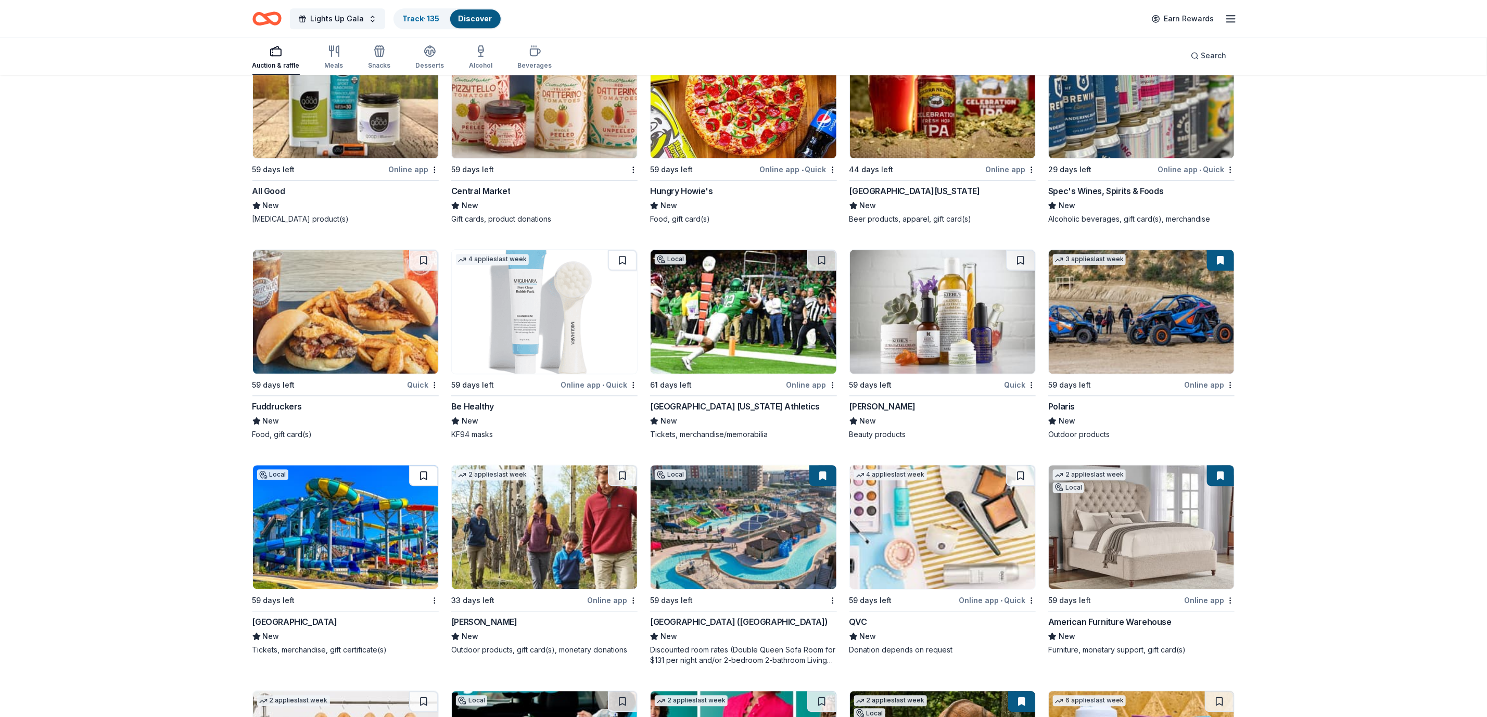
click at [431, 471] on button at bounding box center [423, 475] width 29 height 21
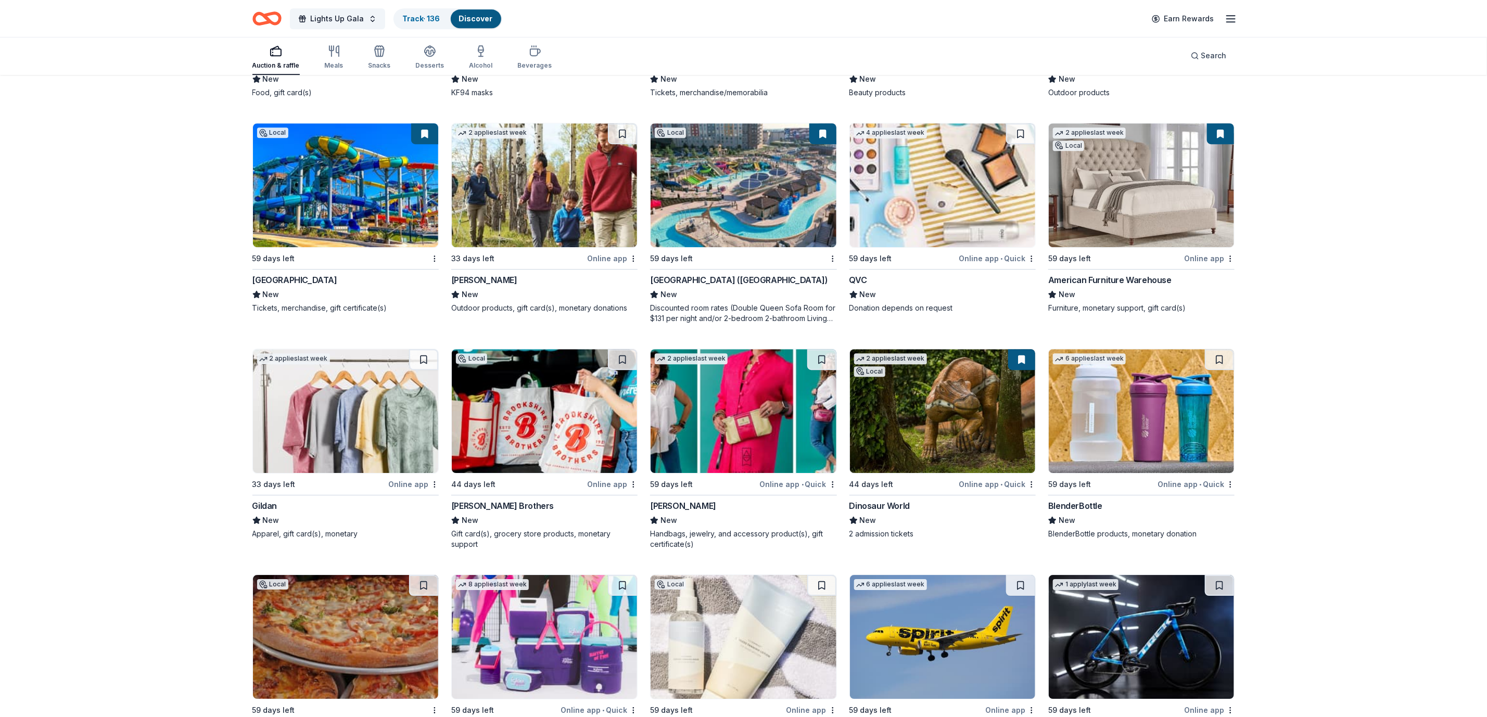
scroll to position [11194, 0]
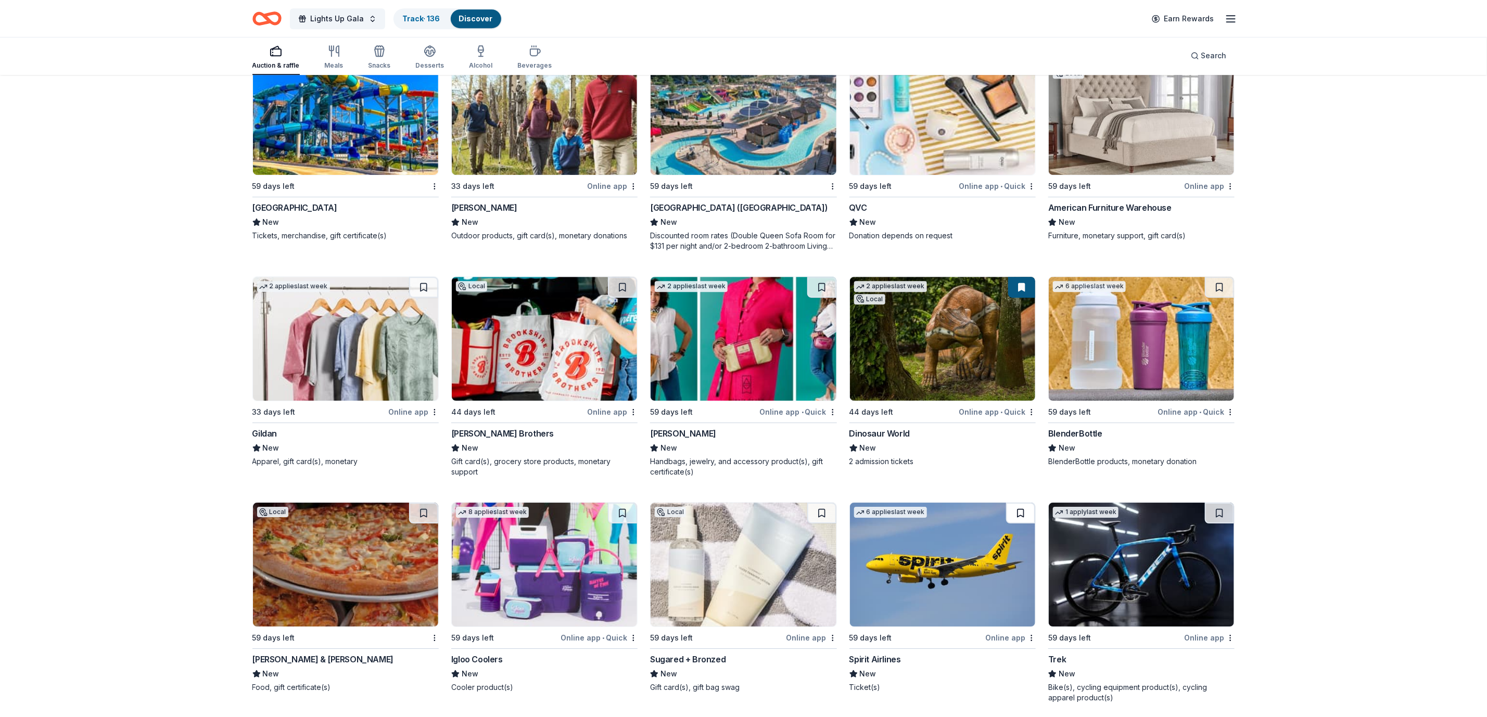
click at [1020, 506] on button at bounding box center [1020, 513] width 29 height 21
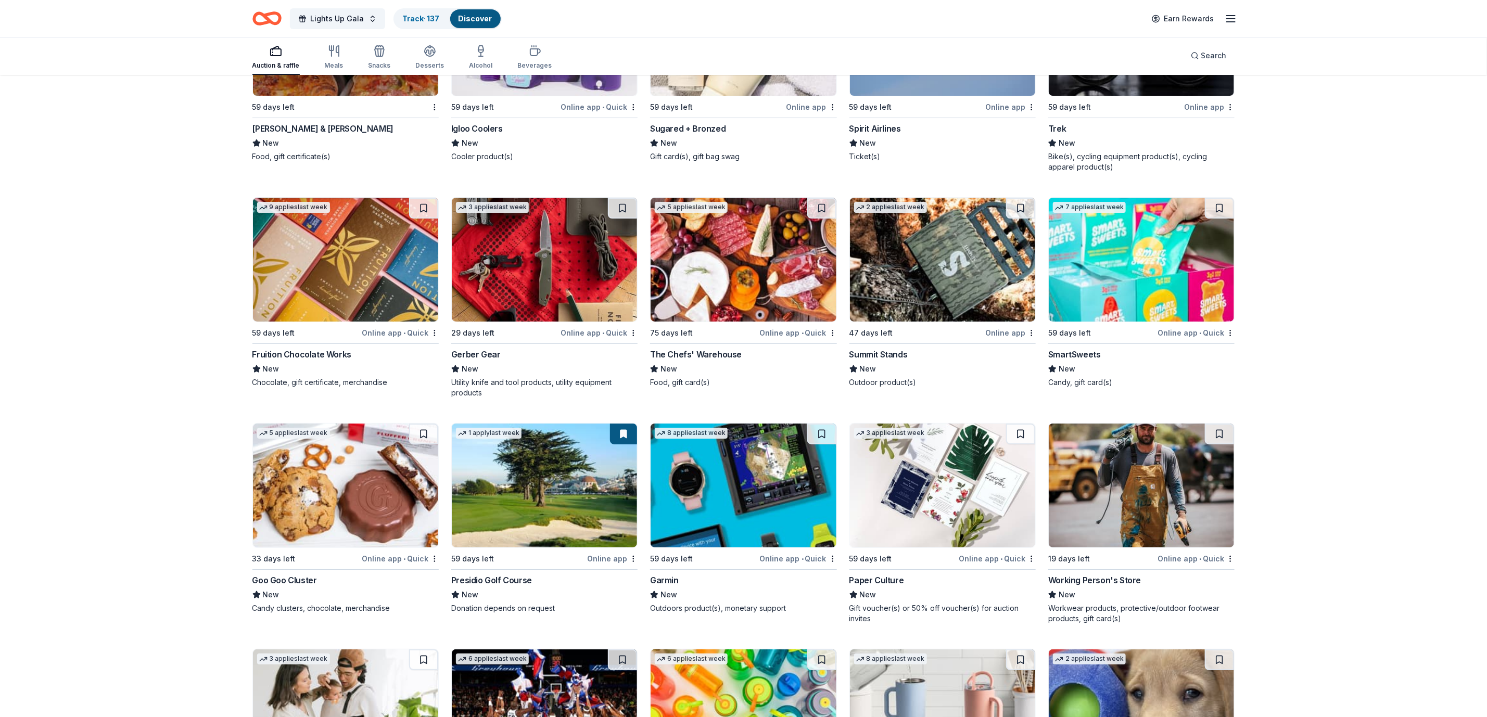
scroll to position [11803, 0]
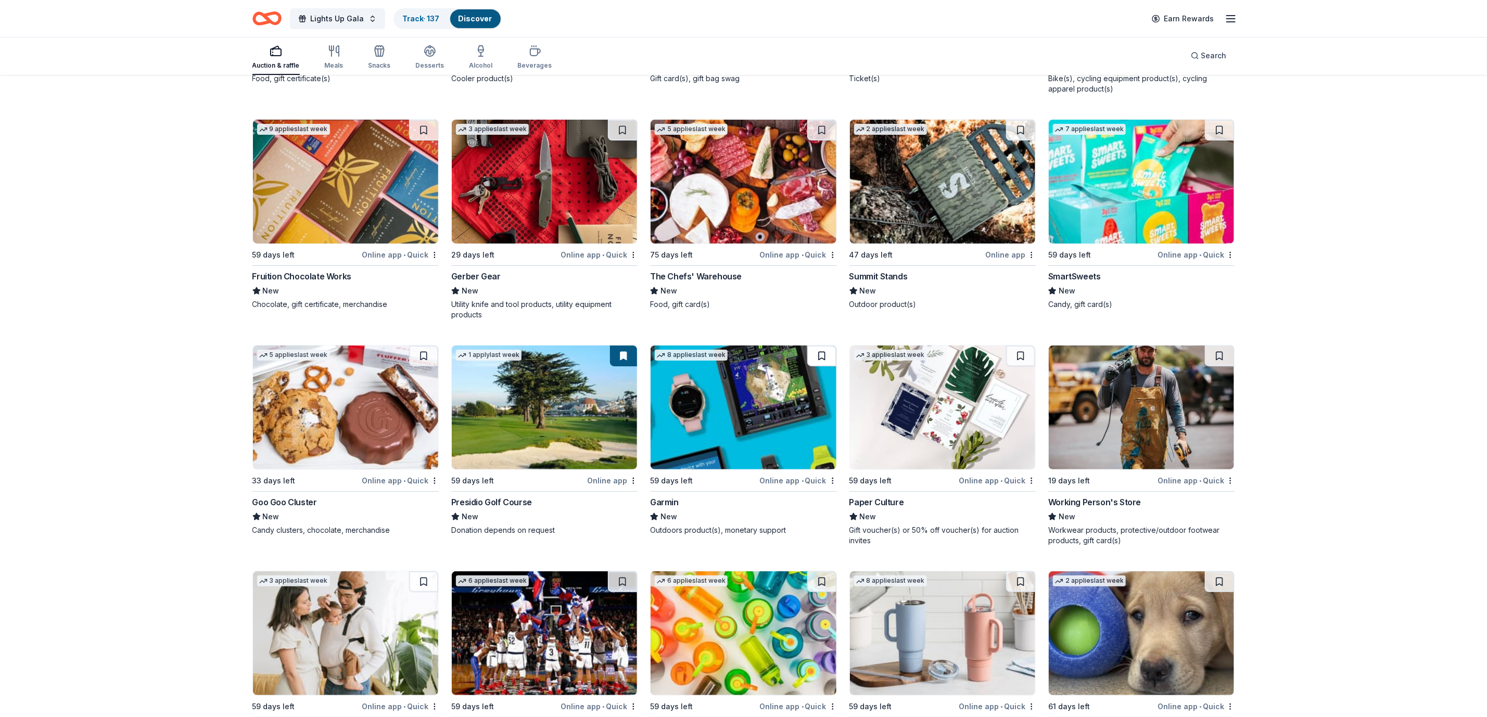
click at [812, 362] on button at bounding box center [821, 356] width 29 height 21
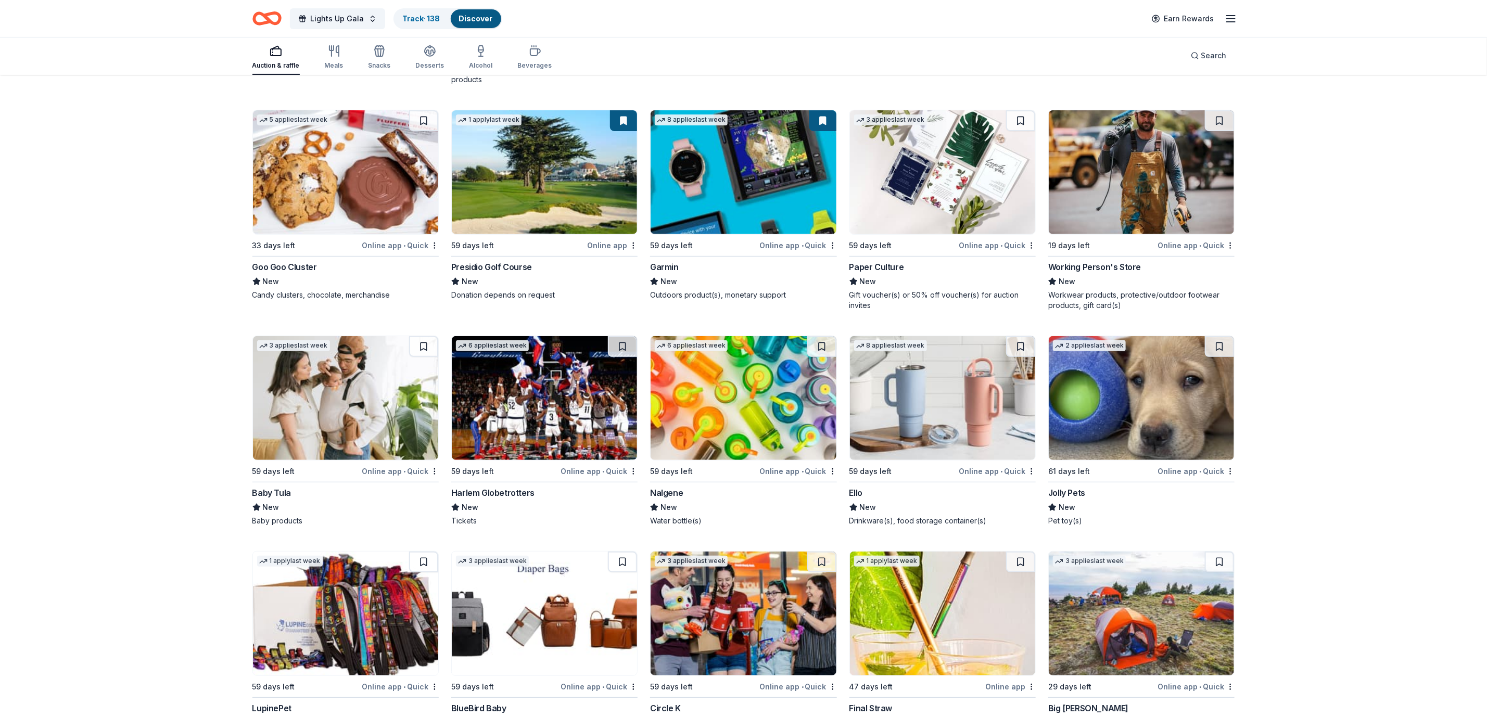
scroll to position [12010, 0]
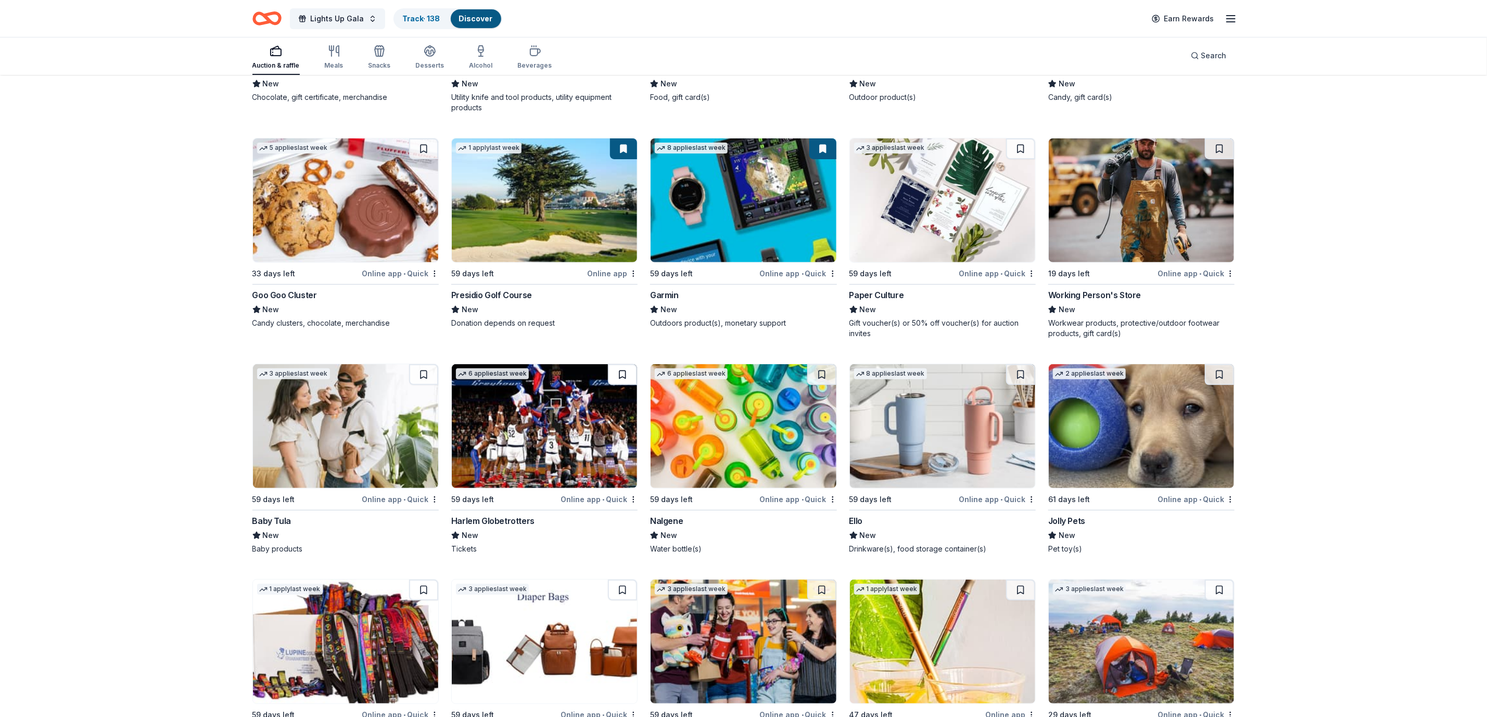
click at [619, 377] on button at bounding box center [622, 374] width 29 height 21
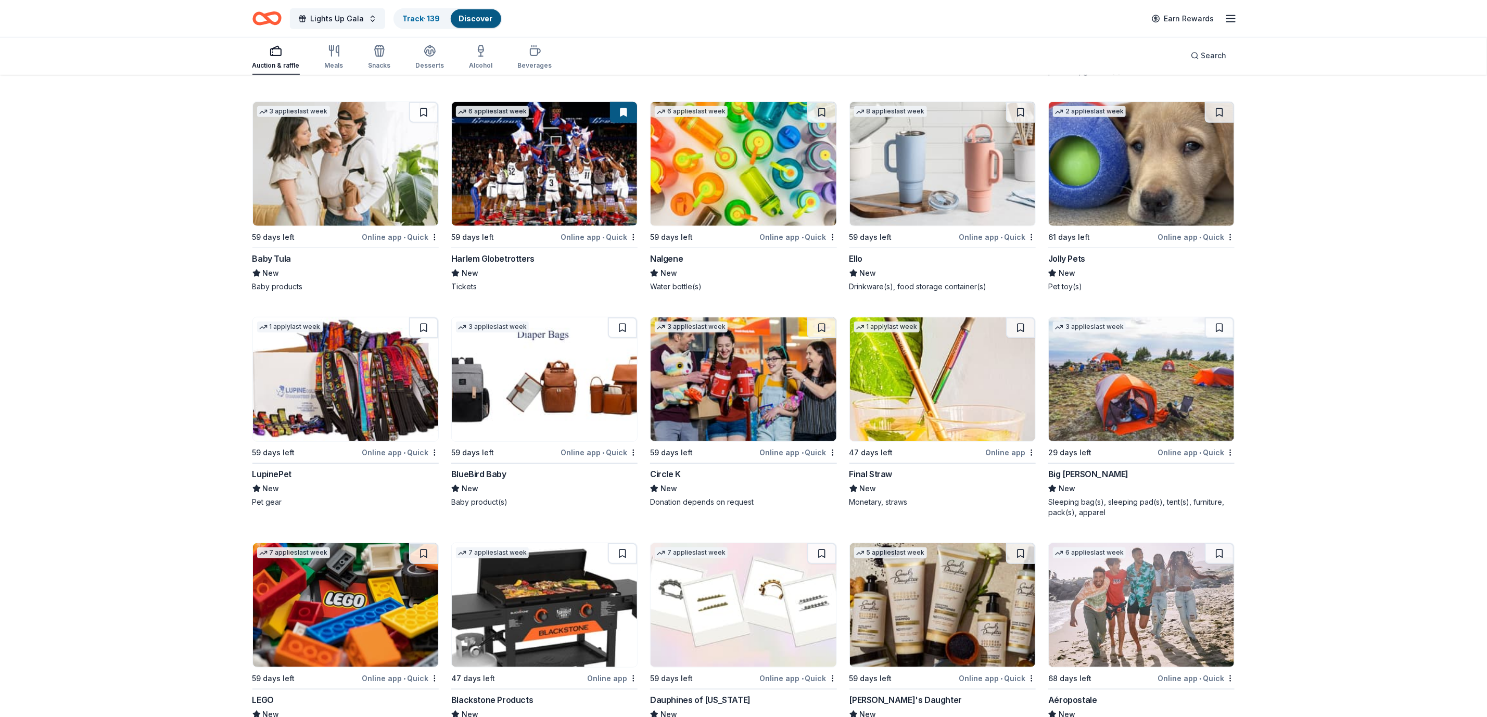
scroll to position [12374, 0]
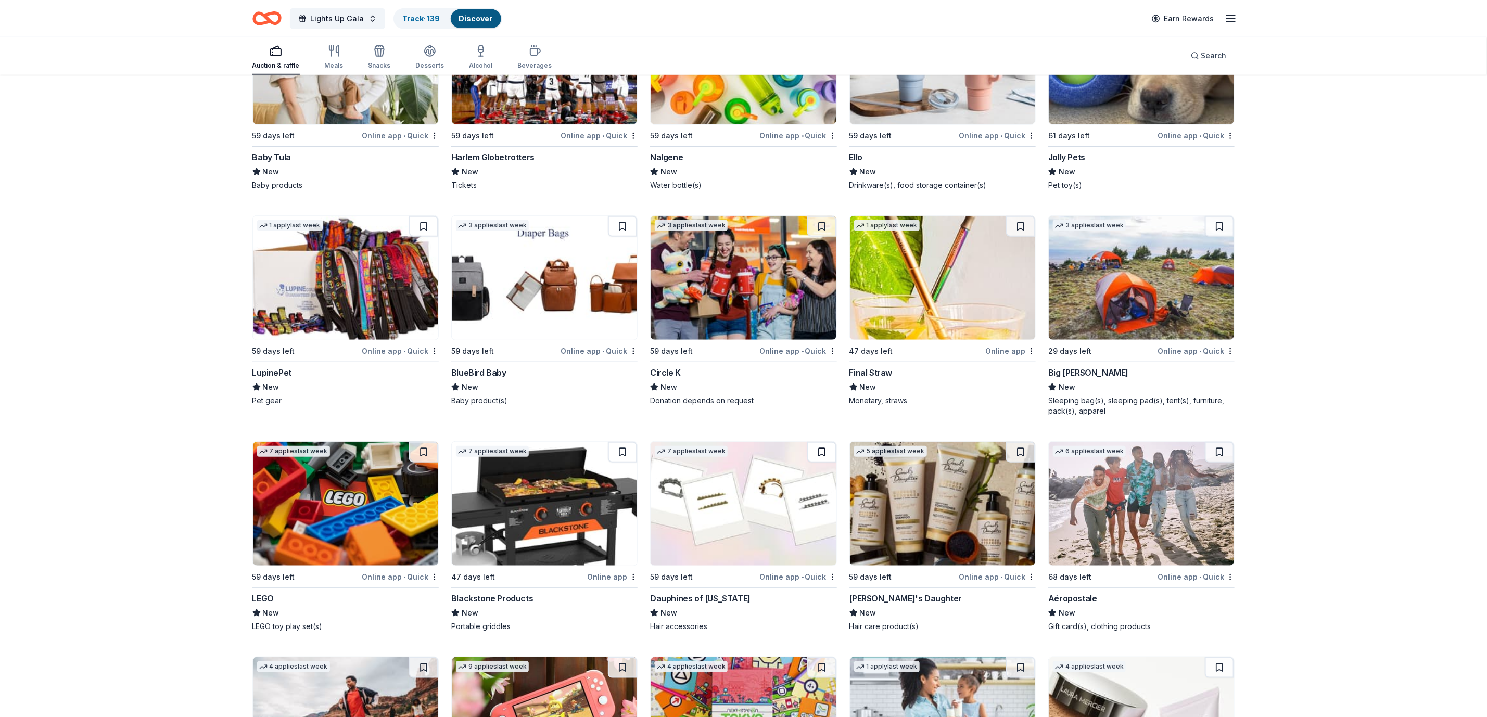
click at [826, 458] on button at bounding box center [821, 452] width 29 height 21
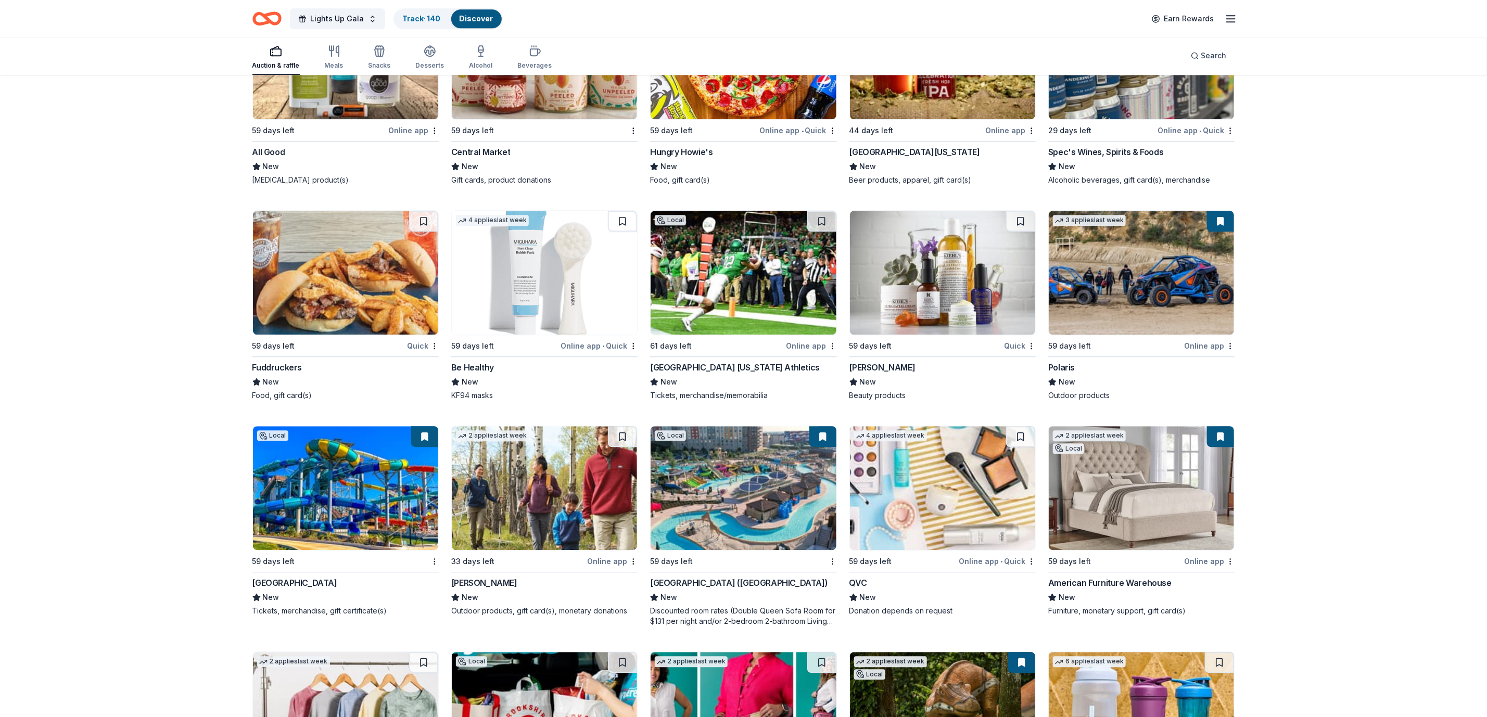
scroll to position [10609, 0]
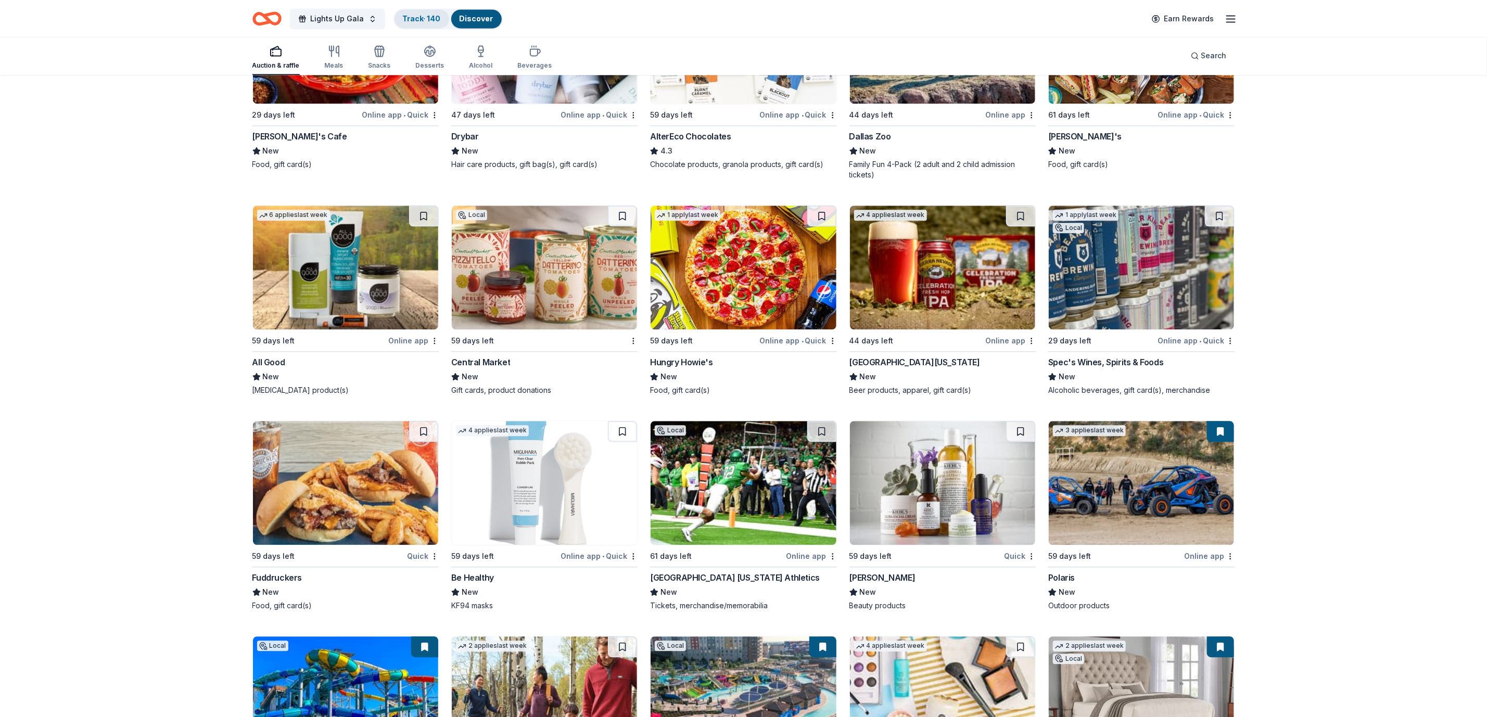
click at [408, 19] on link "Track · 140" at bounding box center [422, 18] width 38 height 9
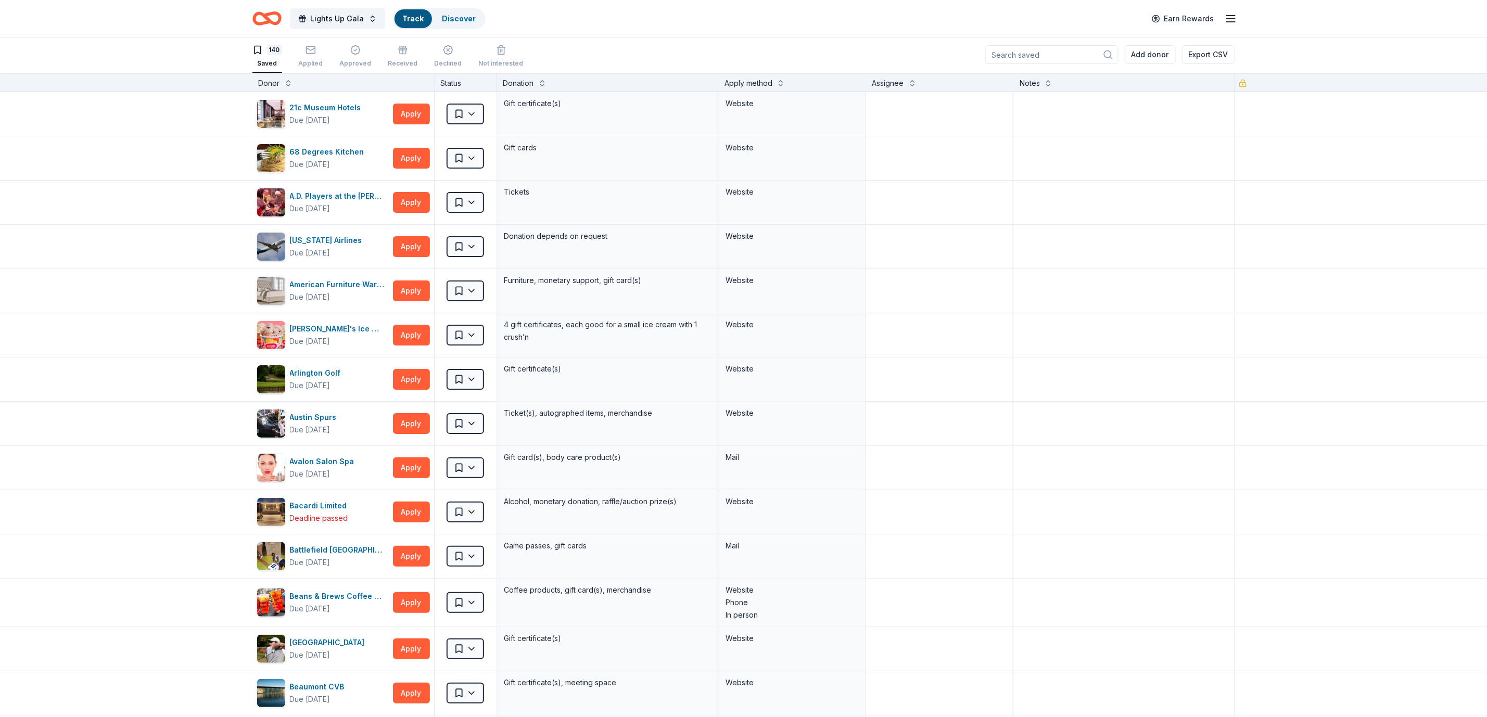
scroll to position [1, 0]
